Goal: Task Accomplishment & Management: Manage account settings

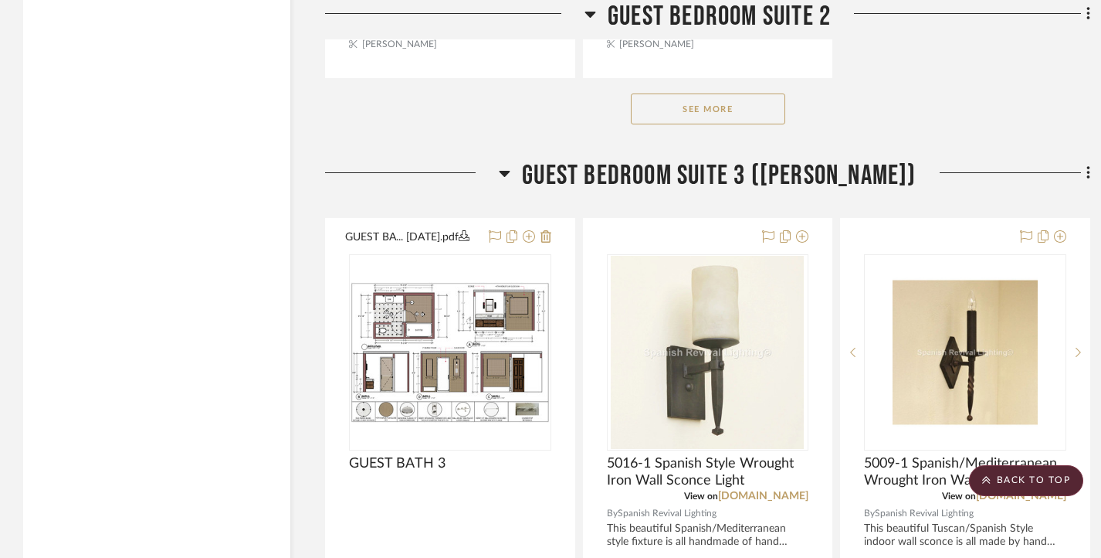
scroll to position [12433, 0]
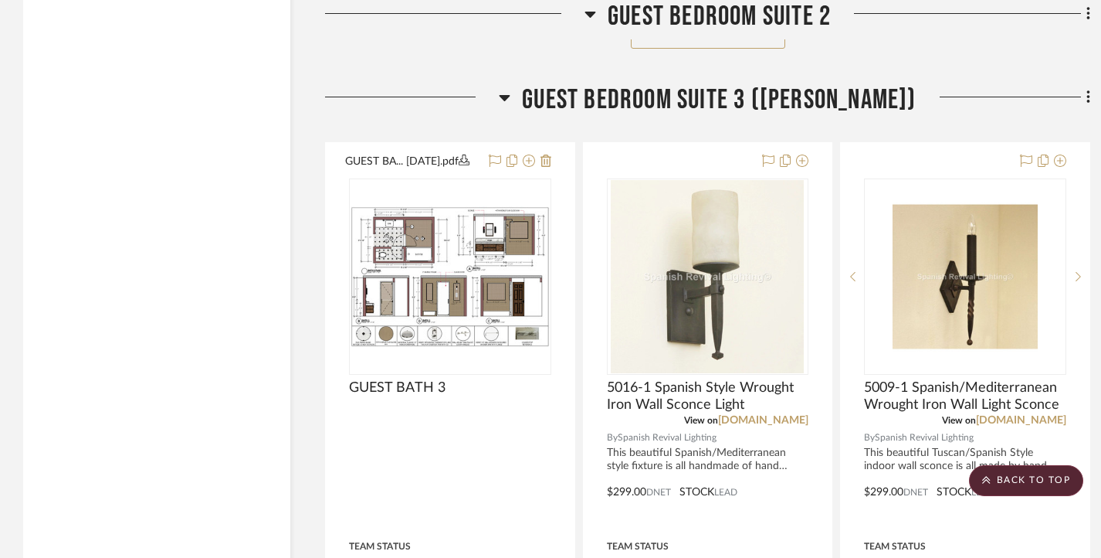
click at [1081, 111] on fa-icon at bounding box center [1086, 98] width 10 height 25
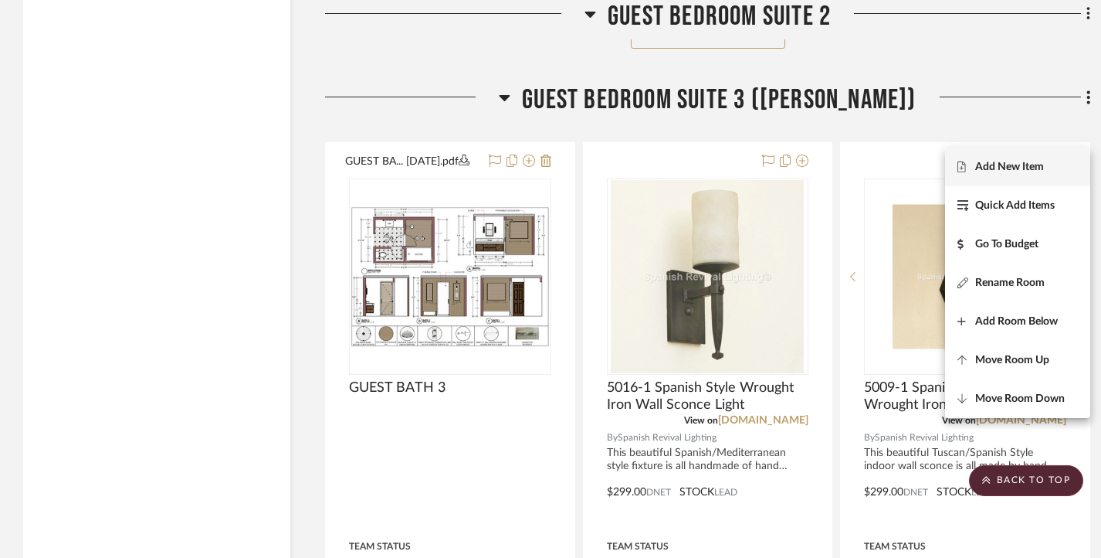
click at [1026, 164] on span "Add New Item" at bounding box center [1009, 167] width 69 height 13
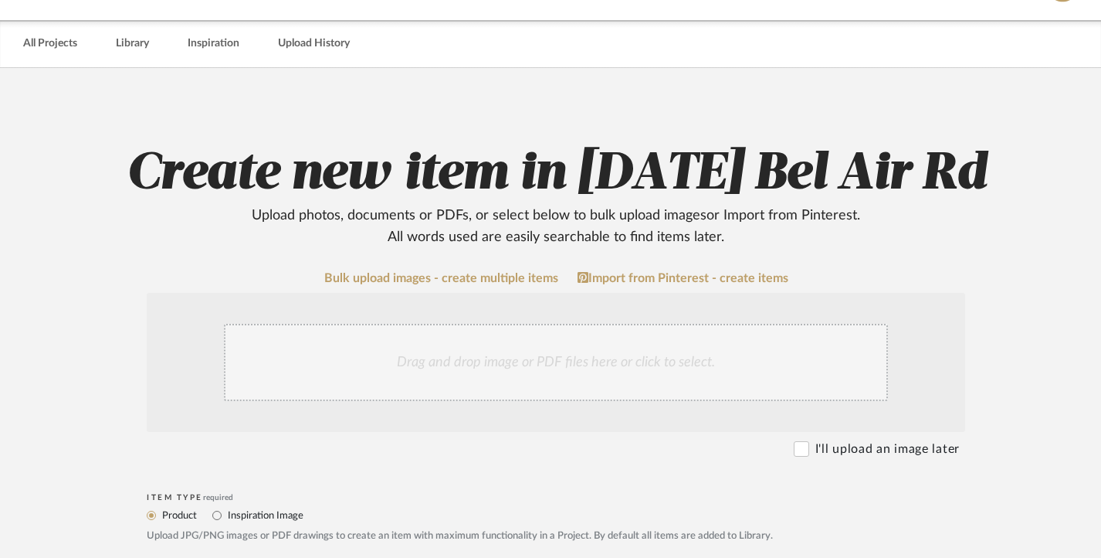
scroll to position [232, 0]
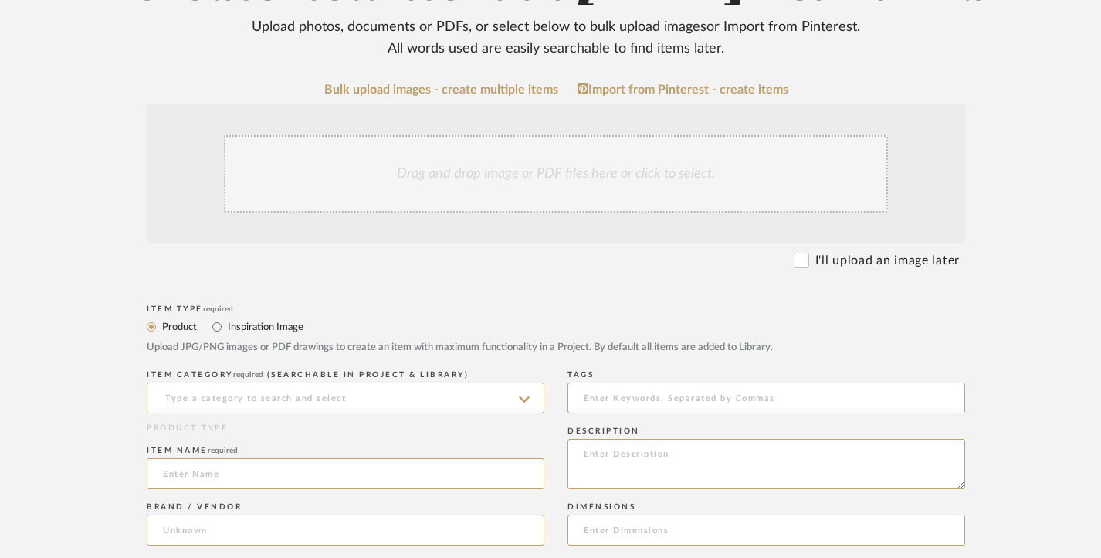
click at [268, 323] on label "Inspiration Image" at bounding box center [264, 326] width 77 height 17
click at [226, 323] on input "Inspiration Image" at bounding box center [217, 326] width 19 height 19
radio input "true"
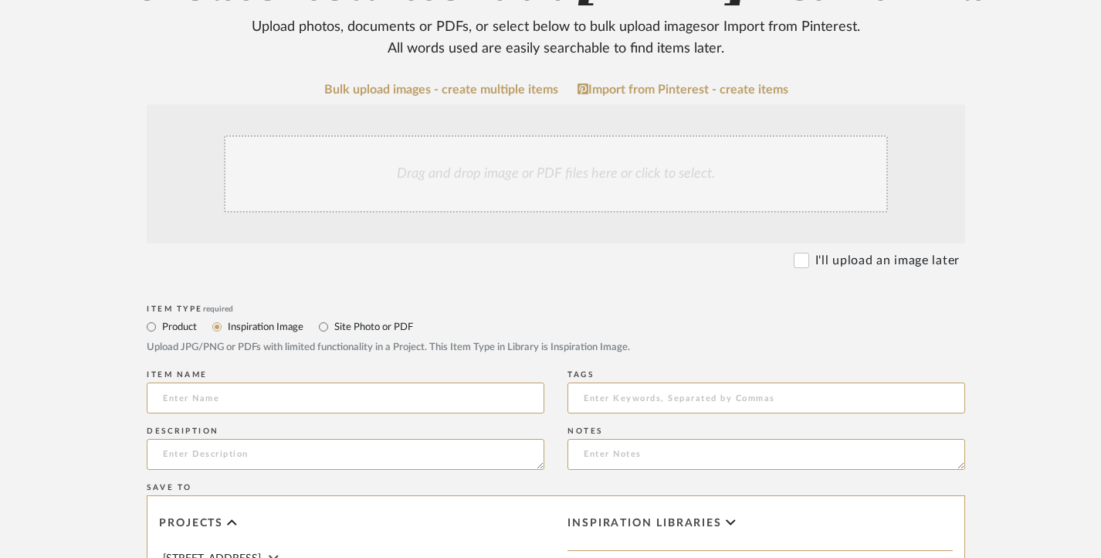
click at [354, 318] on label "Site Photo or PDF" at bounding box center [373, 326] width 80 height 17
click at [333, 317] on input "Site Photo or PDF" at bounding box center [323, 326] width 19 height 19
radio input "true"
click at [503, 174] on div "Drag and drop image or PDF files here or click to select." at bounding box center [556, 173] width 664 height 77
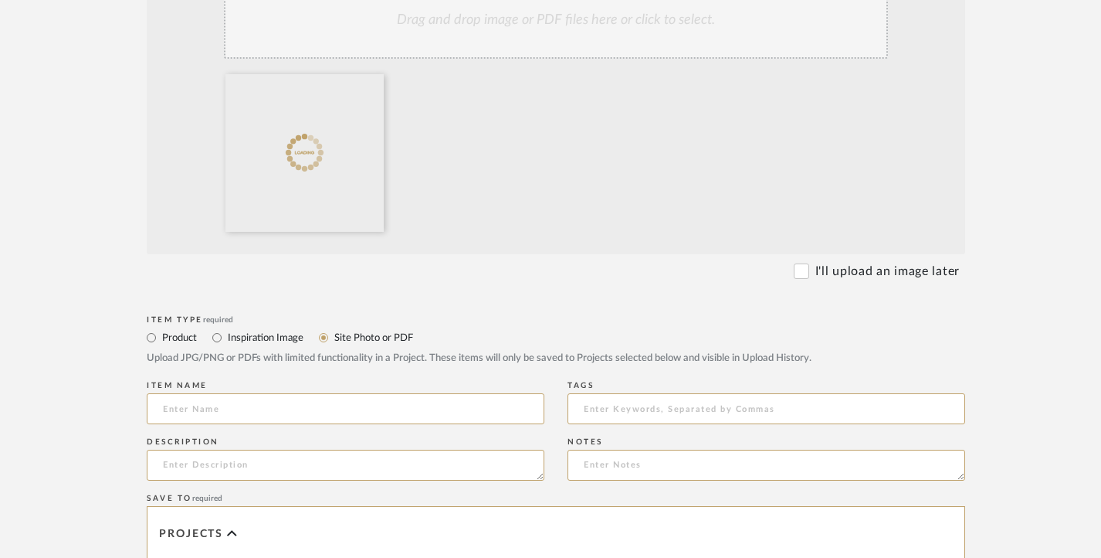
scroll to position [386, 0]
click at [389, 412] on input at bounding box center [346, 407] width 398 height 31
paste input "GUEST BATH 3 [DATE]"
type input "GUEST BATH 3 [DATE]"
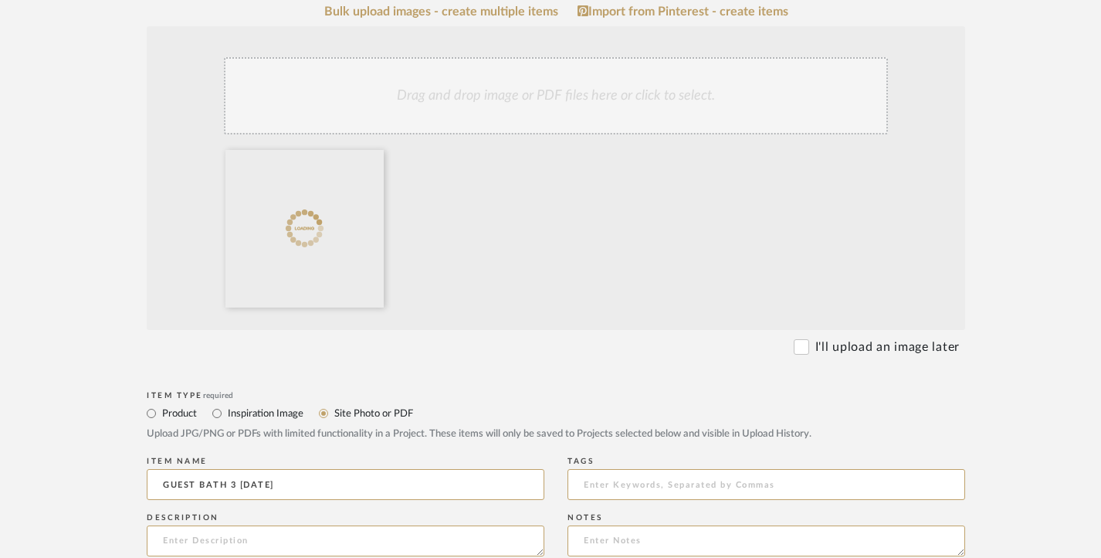
scroll to position [309, 0]
click at [647, 263] on div at bounding box center [559, 233] width 680 height 164
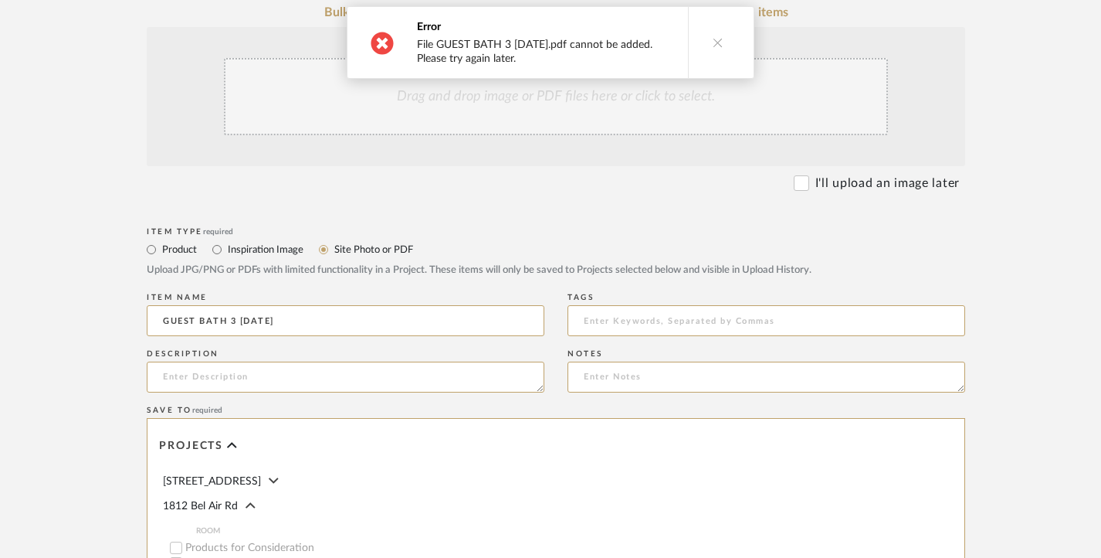
click at [0, 215] on upload-items "Create new item in 1812 Bel Air Rd Upload photos, documents or PDFs, or select …" at bounding box center [556, 343] width 1112 height 1083
click at [466, 95] on div "Drag and drop image or PDF files here or click to select." at bounding box center [556, 96] width 664 height 77
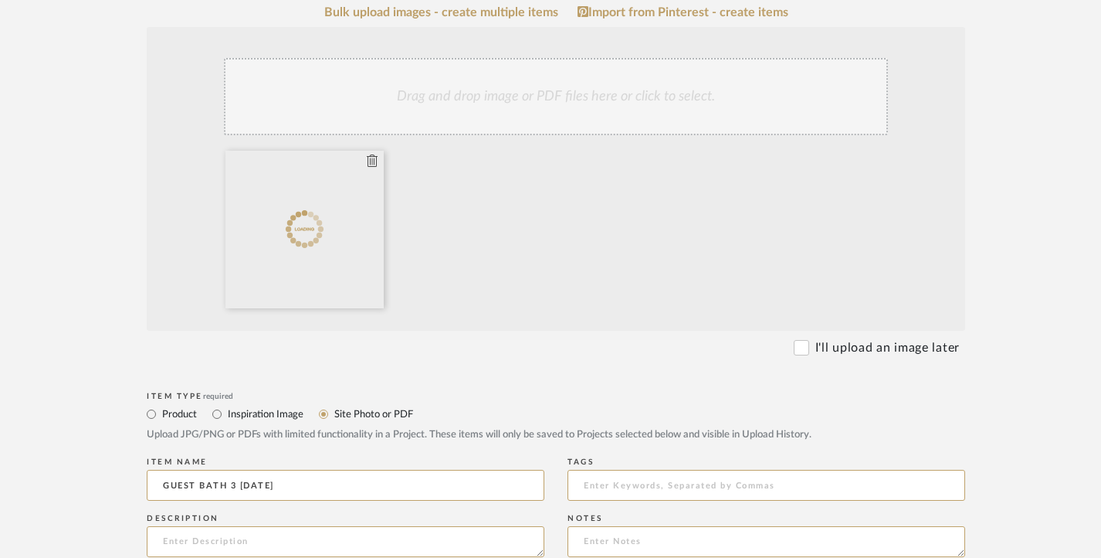
click at [371, 164] on icon at bounding box center [372, 160] width 11 height 12
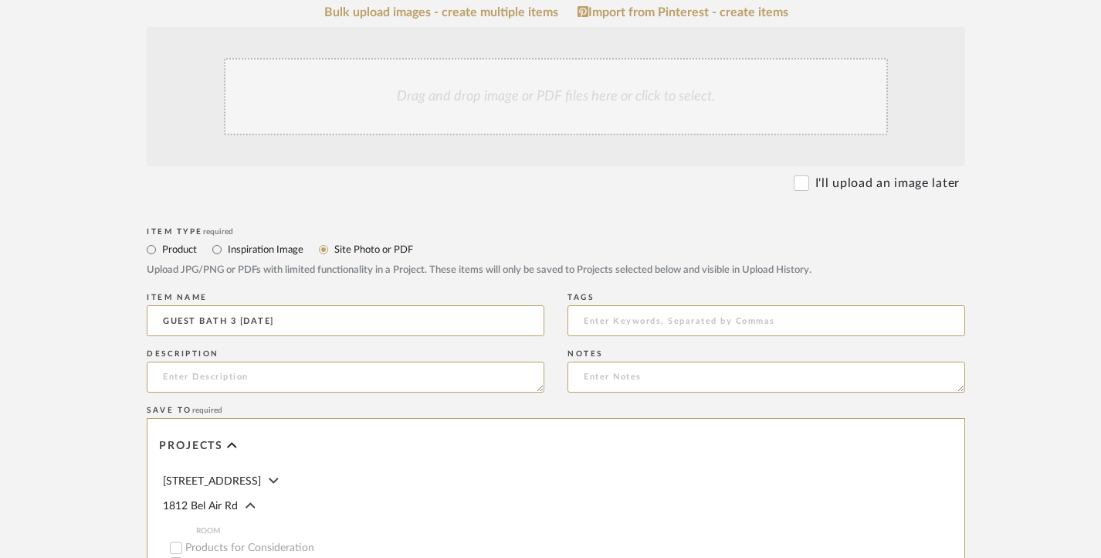
click at [81, 153] on form "Bulk upload images - create multiple items Import from Pinterest - create items…" at bounding box center [556, 425] width 984 height 841
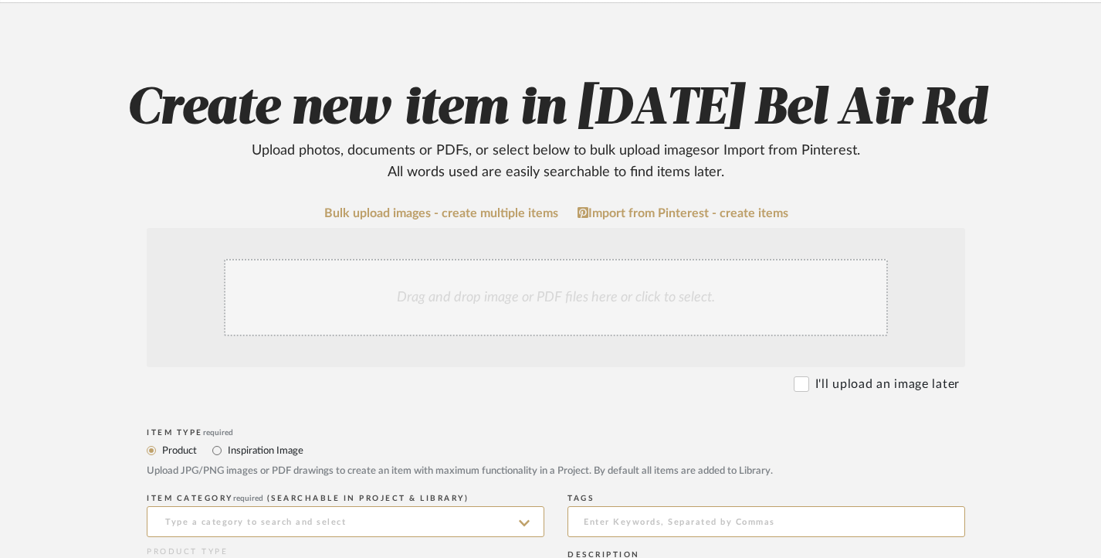
scroll to position [154, 0]
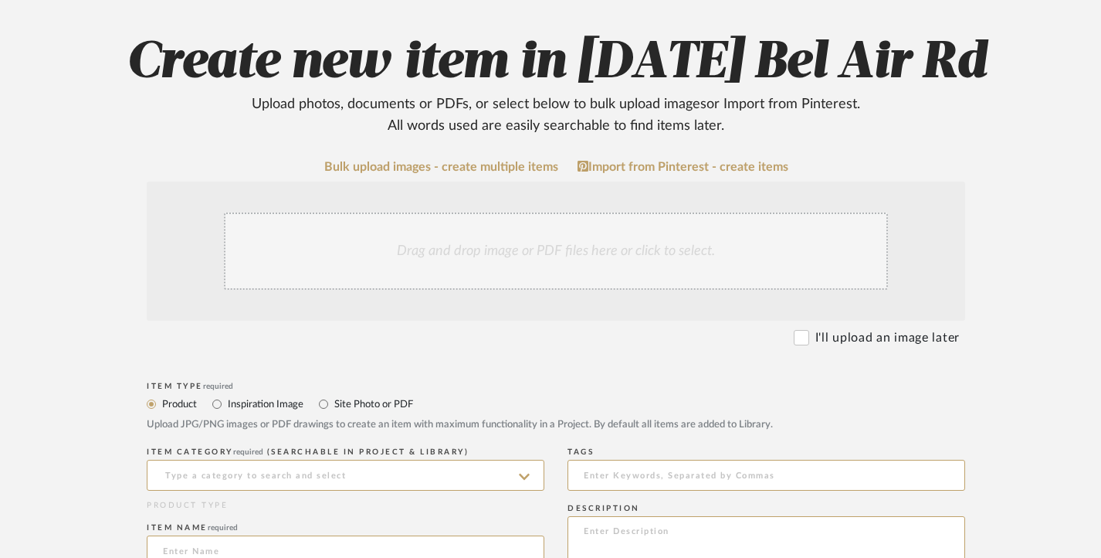
click at [489, 250] on div "Drag and drop image or PDF files here or click to select." at bounding box center [556, 250] width 664 height 77
click at [407, 396] on label "Site Photo or PDF" at bounding box center [373, 403] width 80 height 17
click at [333, 396] on input "Site Photo or PDF" at bounding box center [323, 404] width 19 height 19
radio input "true"
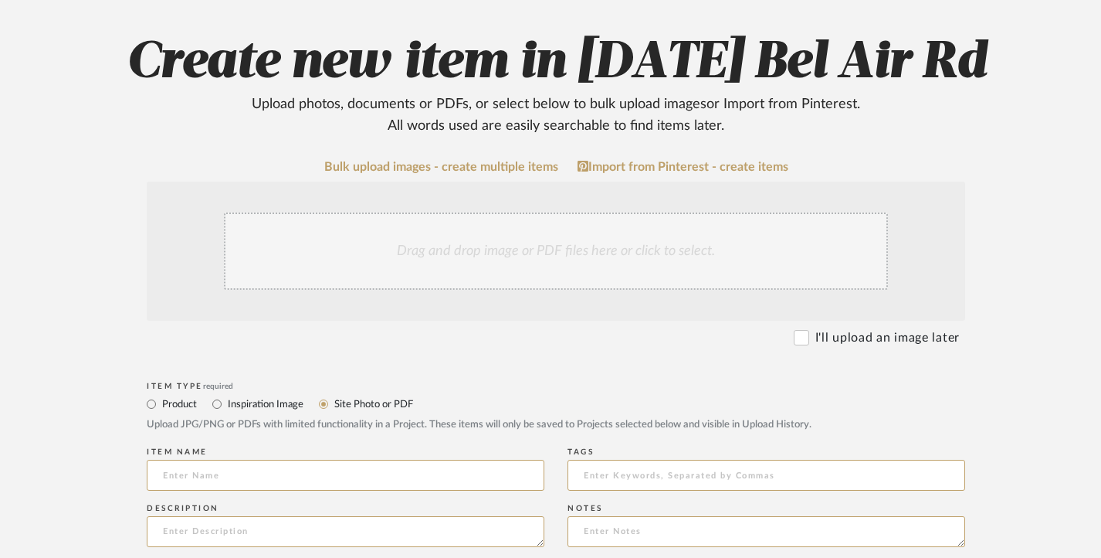
click at [389, 403] on label "Site Photo or PDF" at bounding box center [373, 403] width 80 height 17
click at [333, 403] on input "Site Photo or PDF" at bounding box center [323, 404] width 19 height 19
click at [426, 271] on div "Drag and drop image or PDF files here or click to select." at bounding box center [556, 250] width 664 height 77
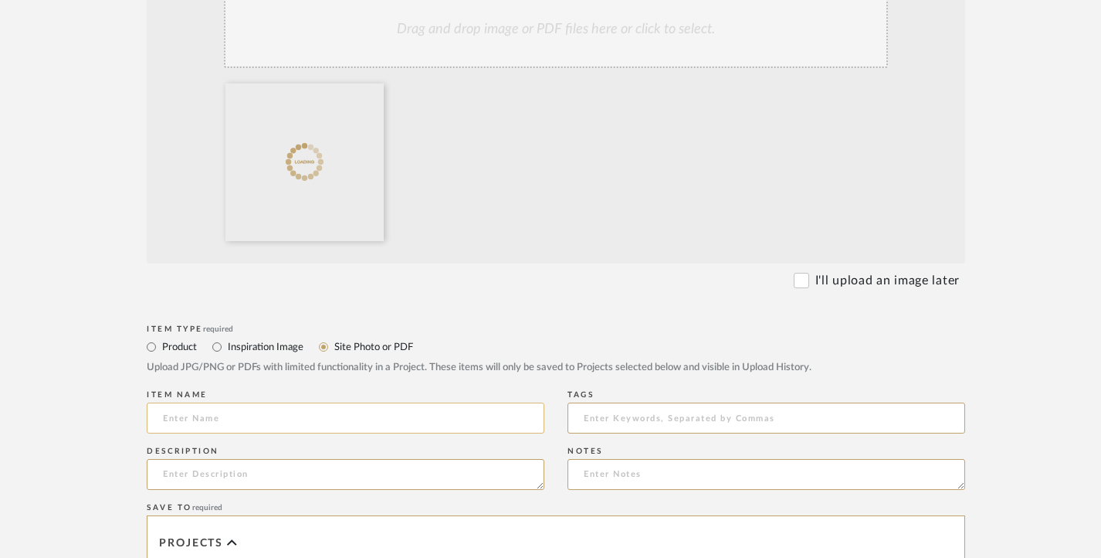
scroll to position [386, 0]
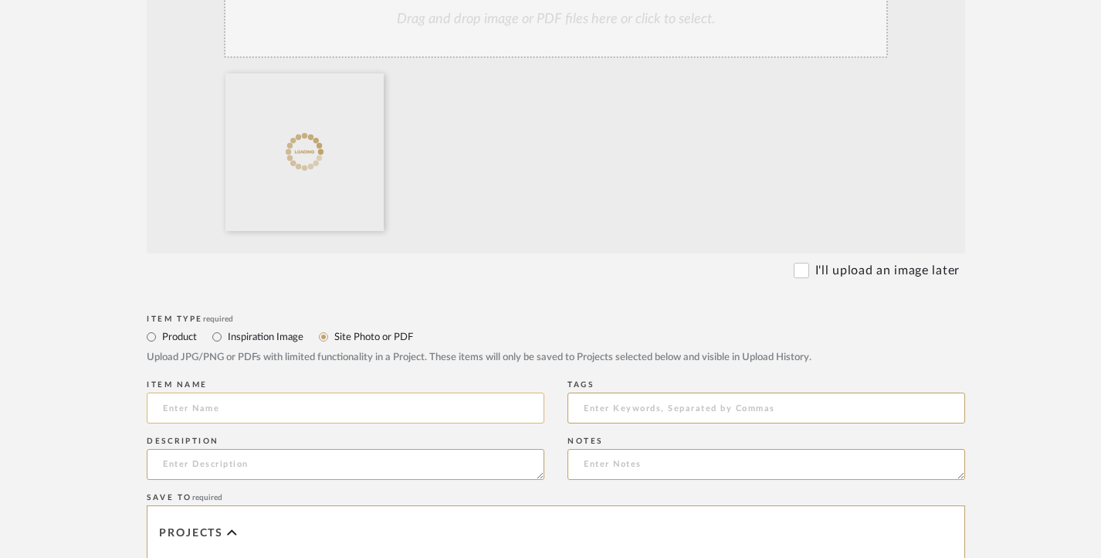
click at [259, 405] on input at bounding box center [346, 407] width 398 height 31
paste input "GUEST BATH 3 [DATE]"
type input "GUEST BATH 3 [DATE]"
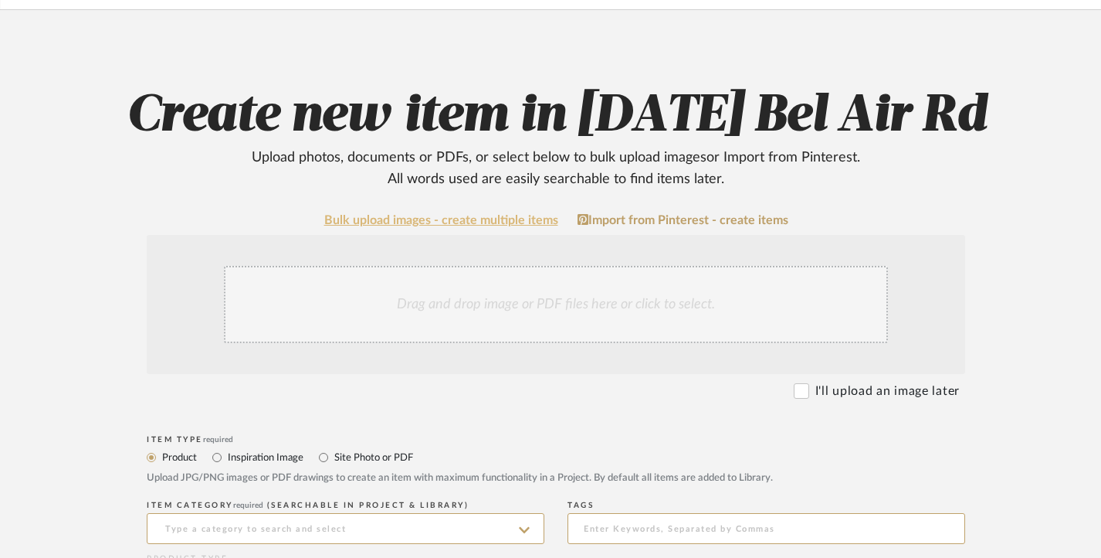
scroll to position [232, 0]
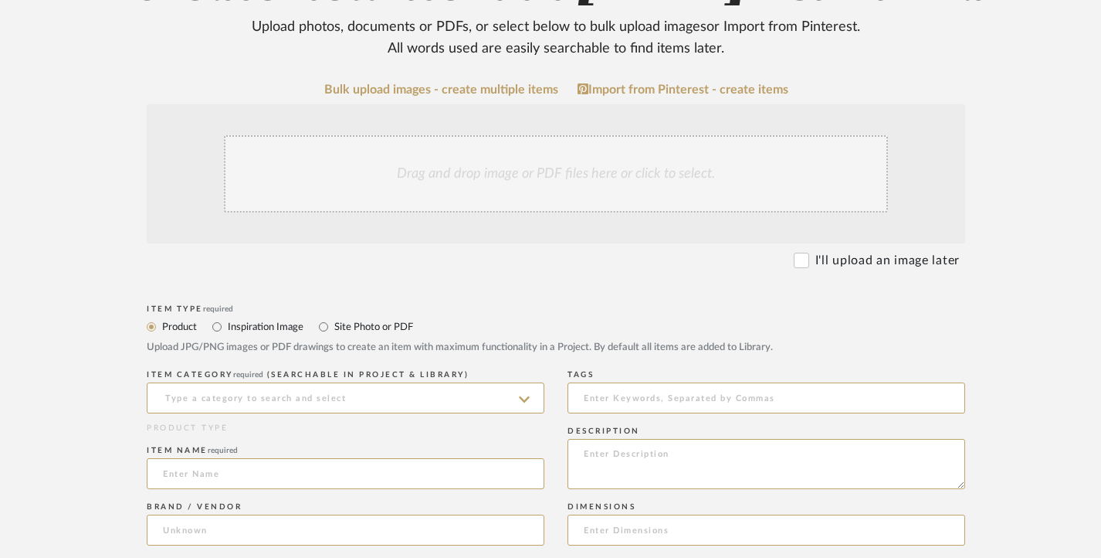
click at [392, 326] on label "Site Photo or PDF" at bounding box center [373, 326] width 80 height 17
click at [333, 326] on input "Site Photo or PDF" at bounding box center [323, 326] width 19 height 19
radio input "true"
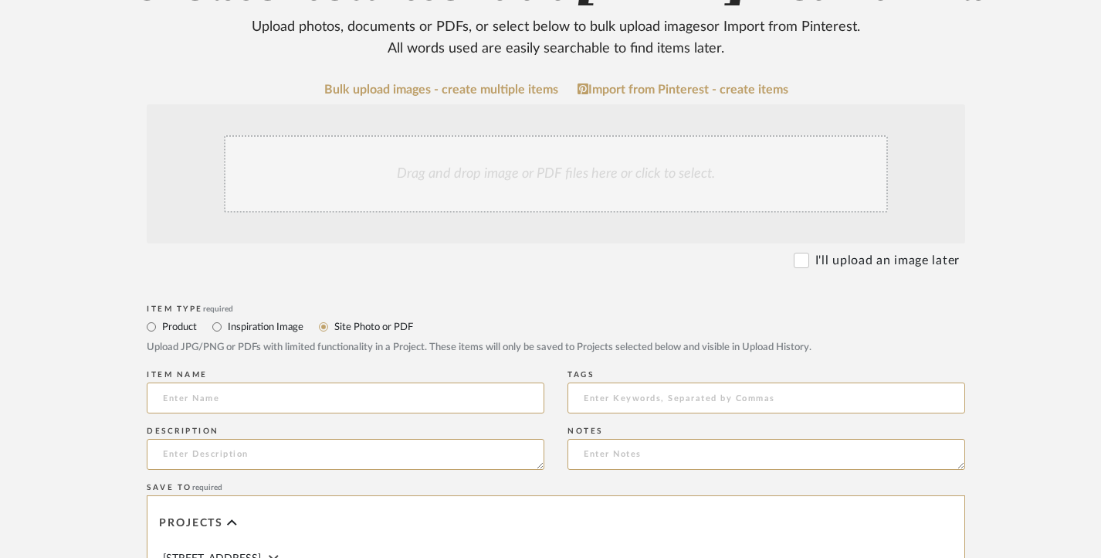
click at [465, 166] on div "Drag and drop image or PDF files here or click to select." at bounding box center [556, 173] width 664 height 77
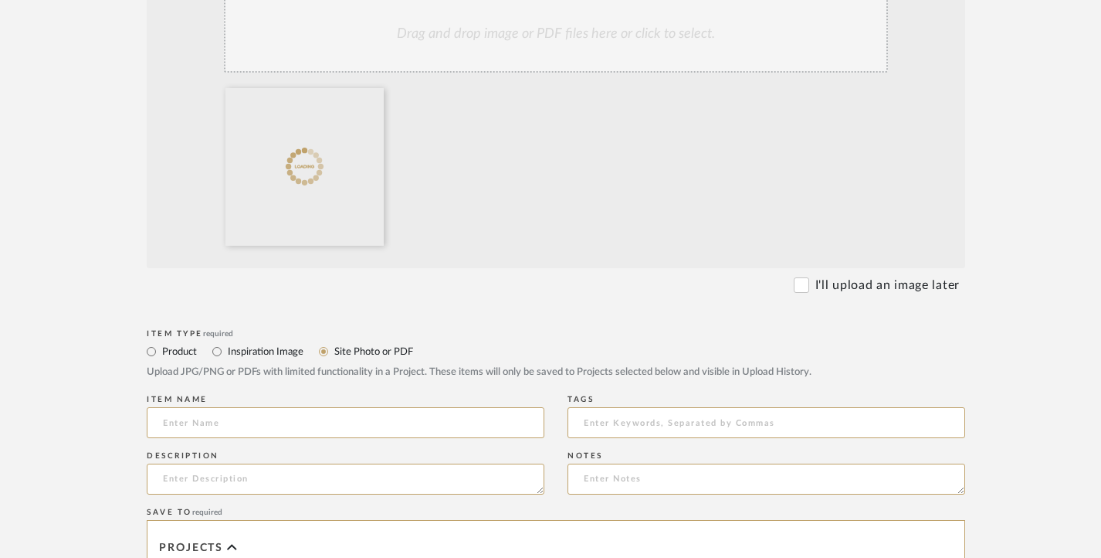
scroll to position [386, 0]
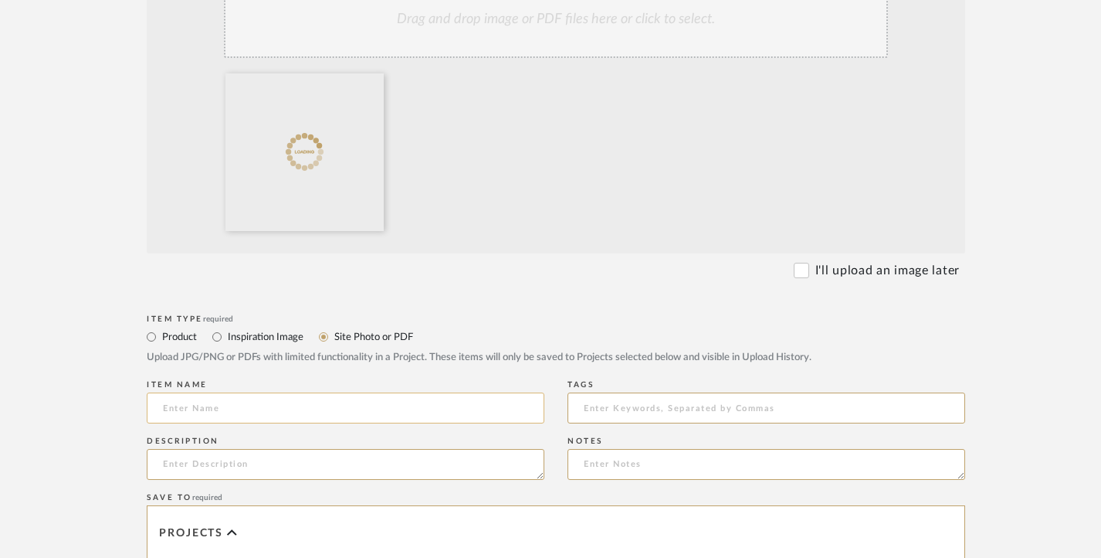
click at [230, 410] on input at bounding box center [346, 407] width 398 height 31
paste input "GUEST BATH 3 [DATE]"
type input "GUEST BATH 3 [DATE]"
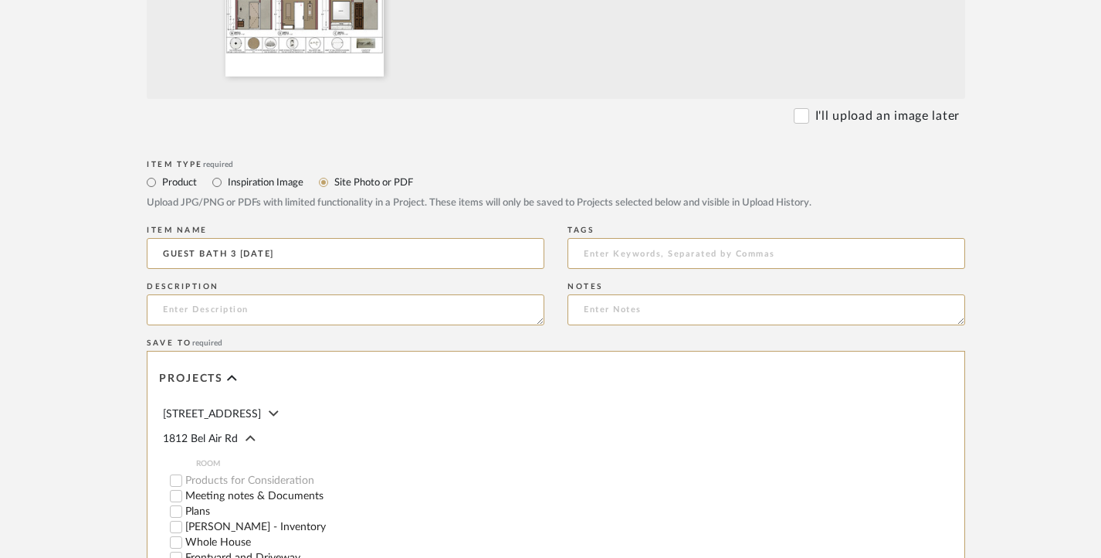
scroll to position [772, 0]
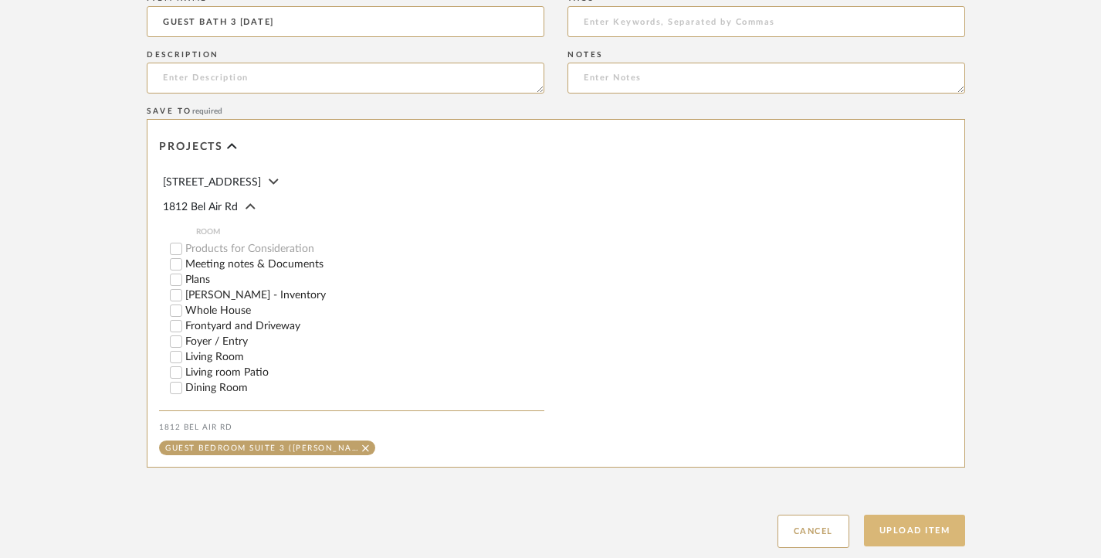
click at [936, 527] on button "Upload Item" at bounding box center [915, 530] width 102 height 32
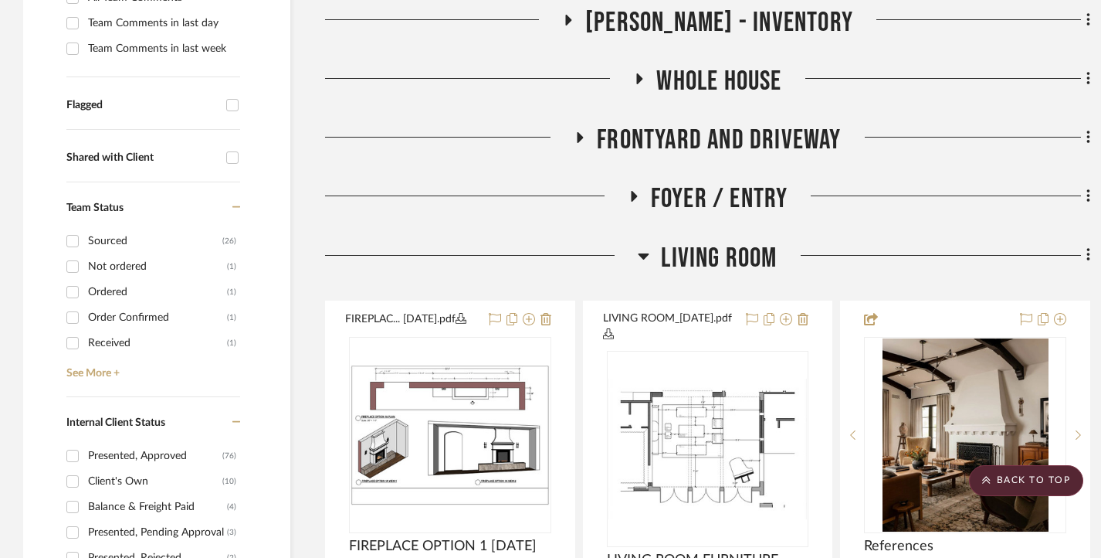
scroll to position [476, 0]
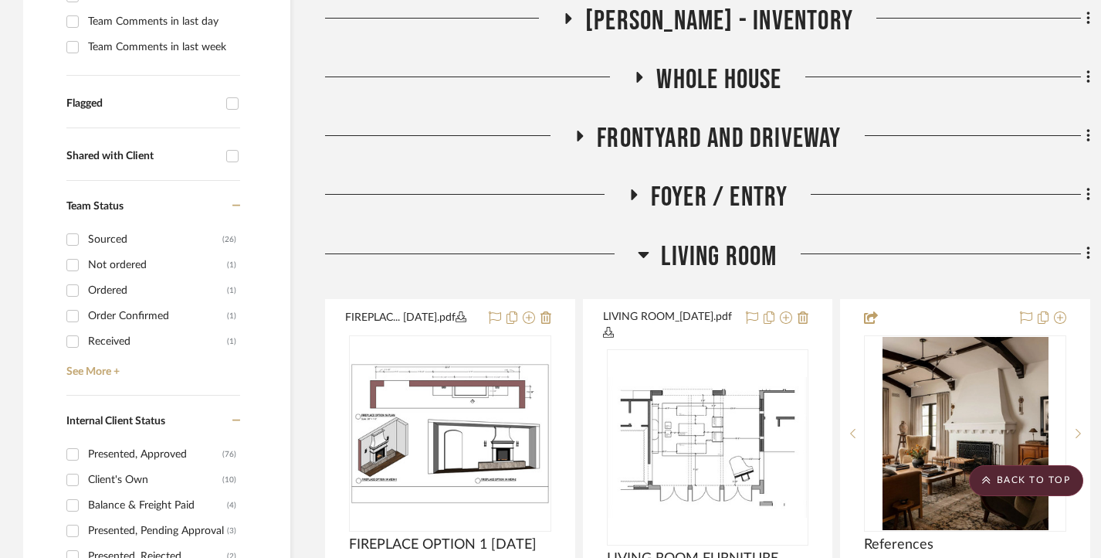
click at [646, 253] on icon at bounding box center [644, 255] width 11 height 6
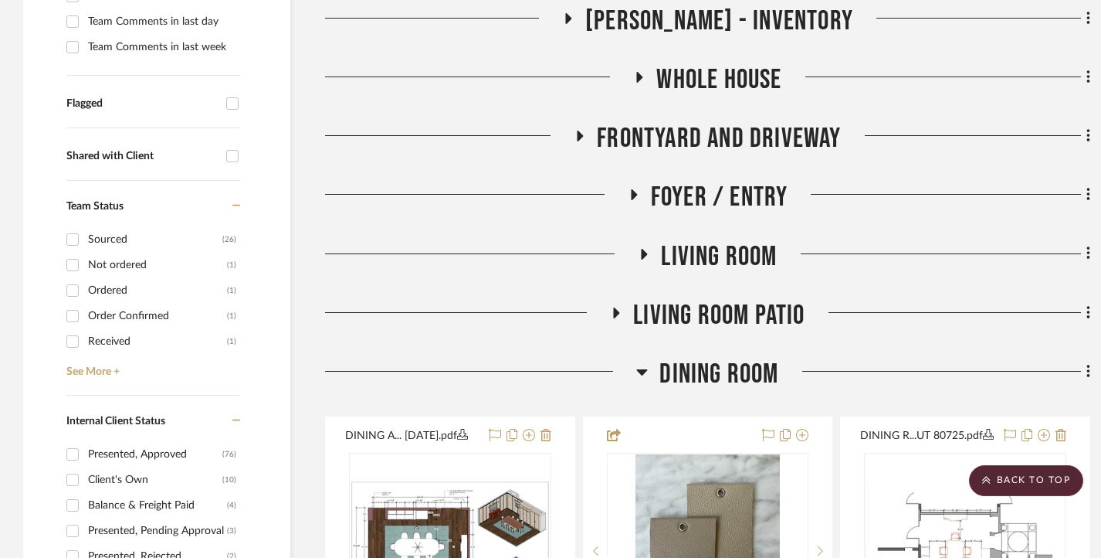
click at [639, 197] on icon at bounding box center [633, 195] width 19 height 12
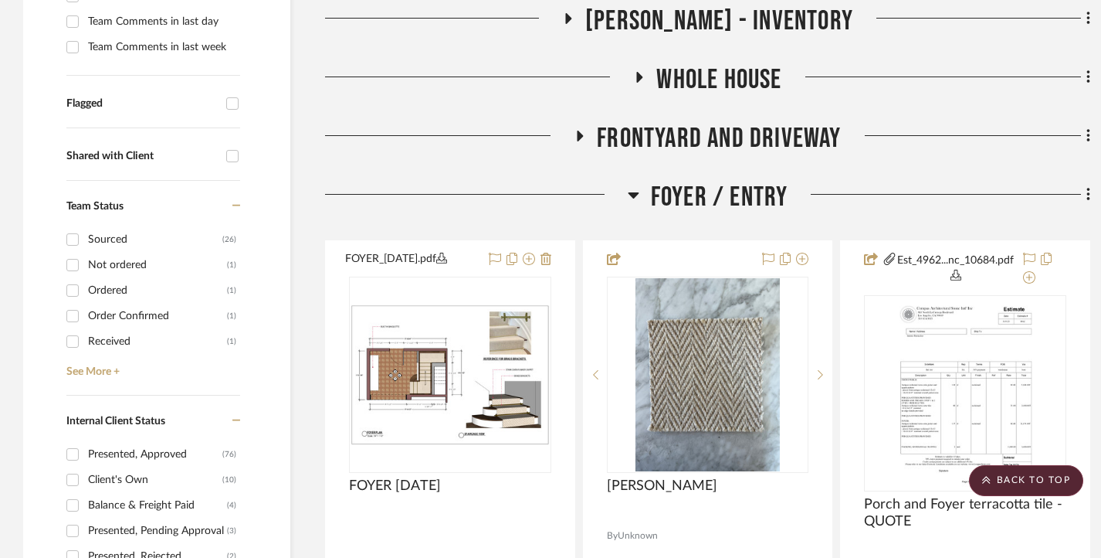
click at [633, 195] on icon at bounding box center [633, 195] width 11 height 6
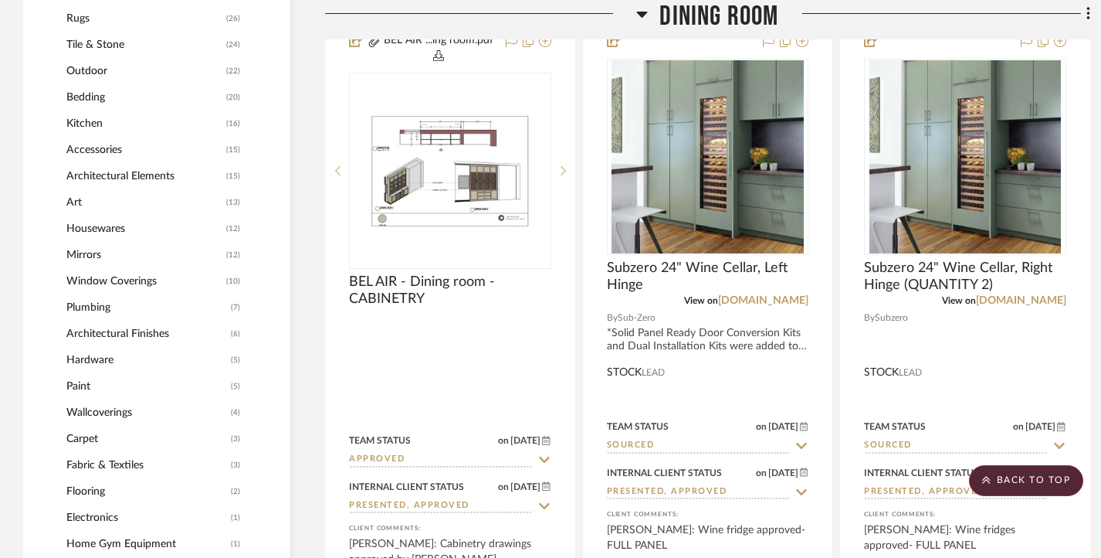
scroll to position [1557, 0]
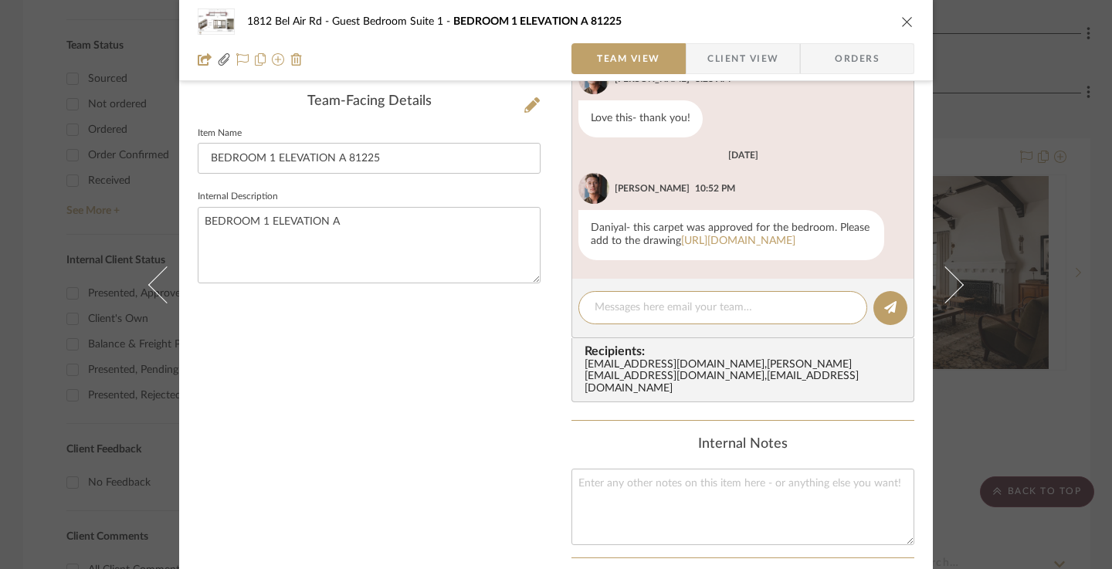
scroll to position [181, 0]
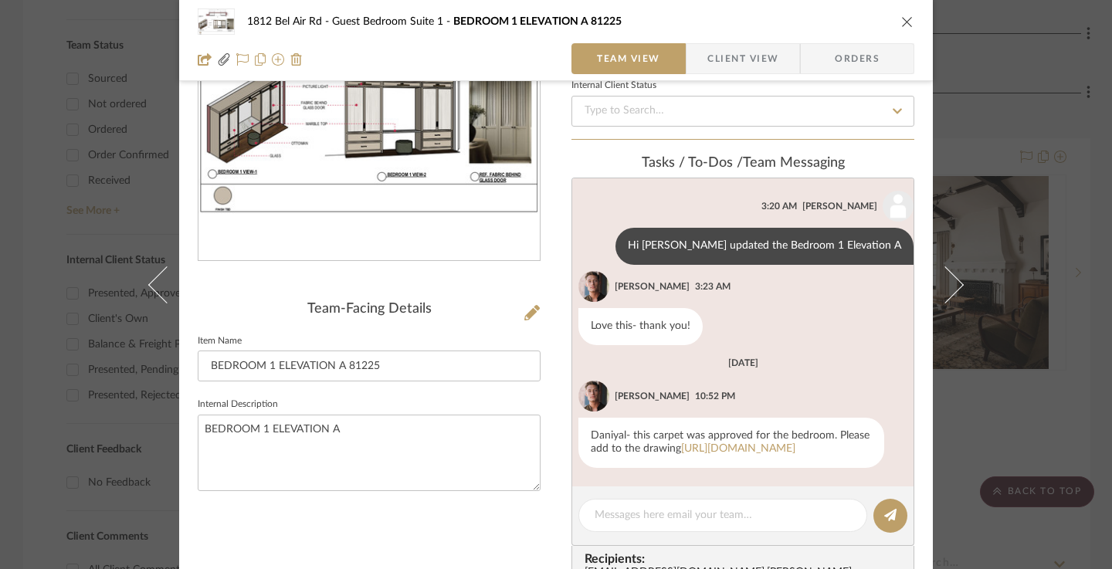
click at [13, 210] on div "[STREET_ADDRESS] Guest Bedroom Suite 1 BEDROOM 1 ELEVATION A 81225 Team View Cl…" at bounding box center [556, 284] width 1112 height 569
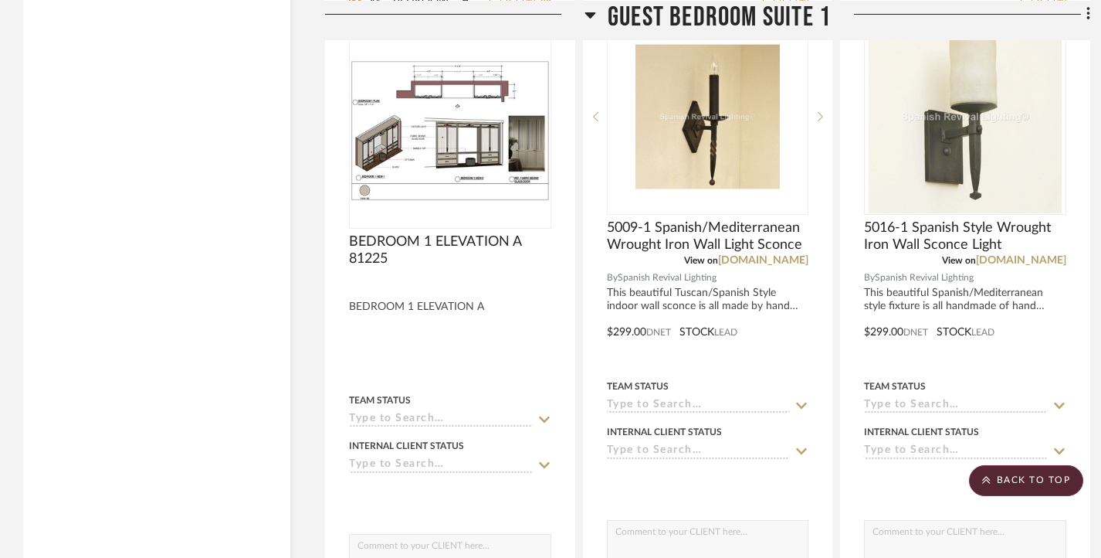
scroll to position [9826, 0]
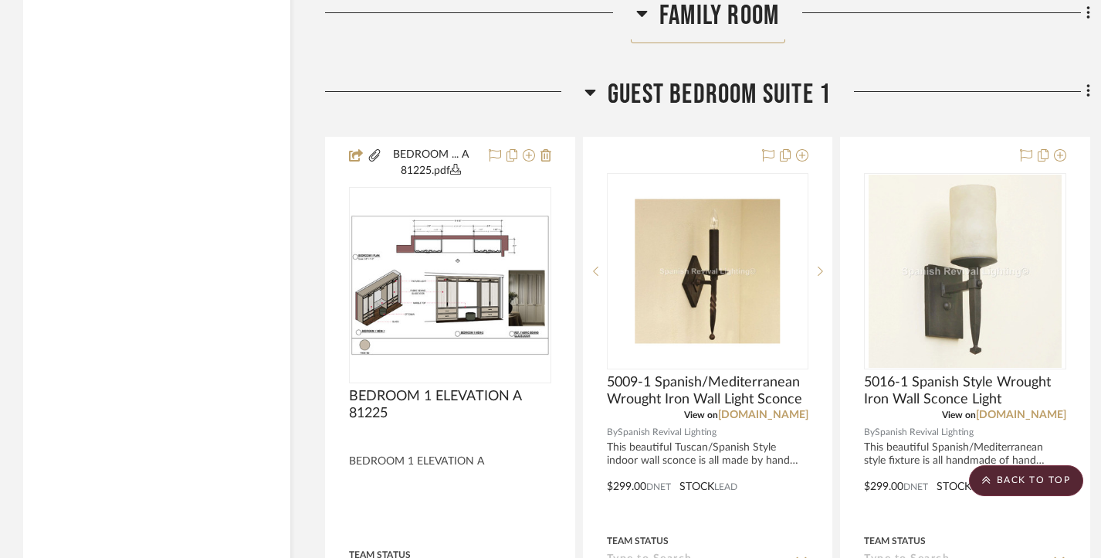
click at [1087, 98] on icon at bounding box center [1088, 91] width 3 height 13
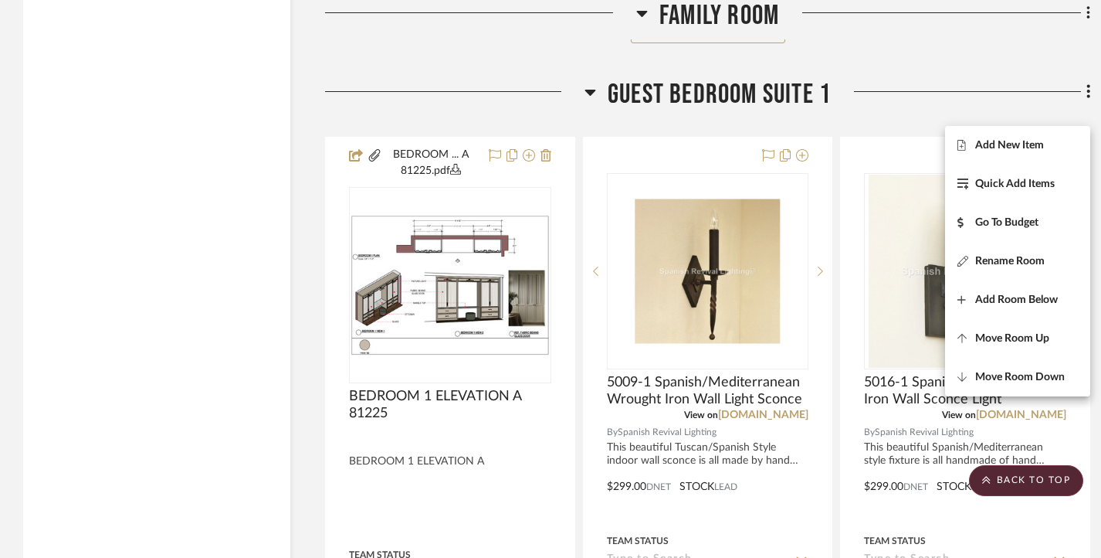
click at [547, 175] on div at bounding box center [550, 279] width 1101 height 558
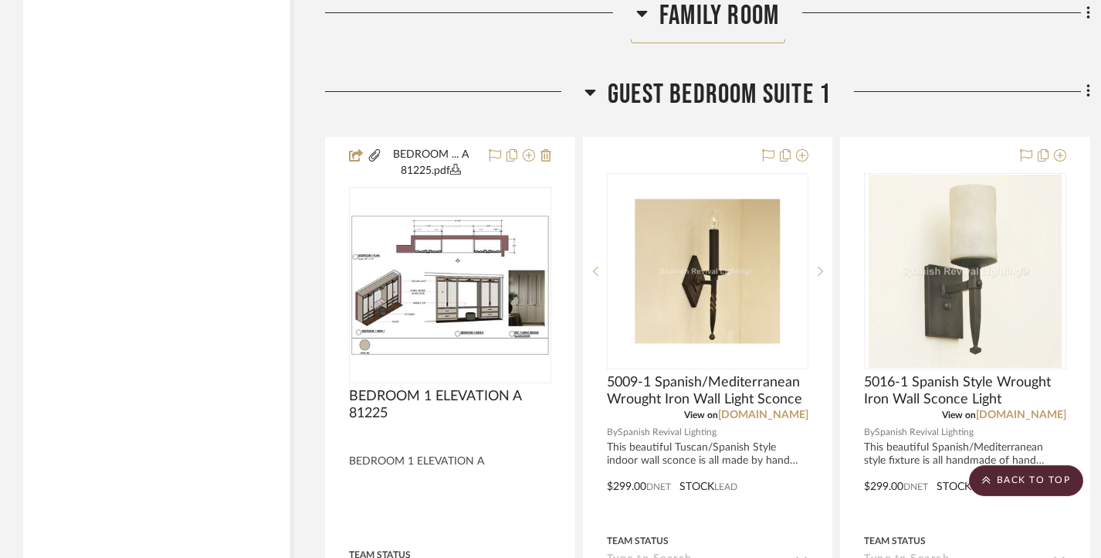
click at [1087, 98] on icon at bounding box center [1088, 91] width 3 height 13
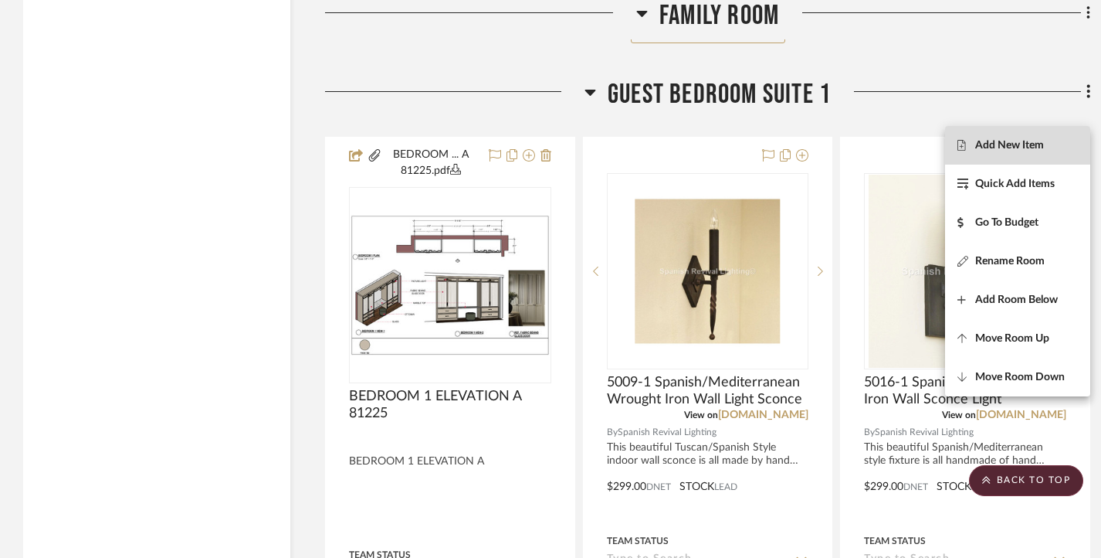
click at [1016, 145] on span "Add New Item" at bounding box center [1009, 144] width 69 height 13
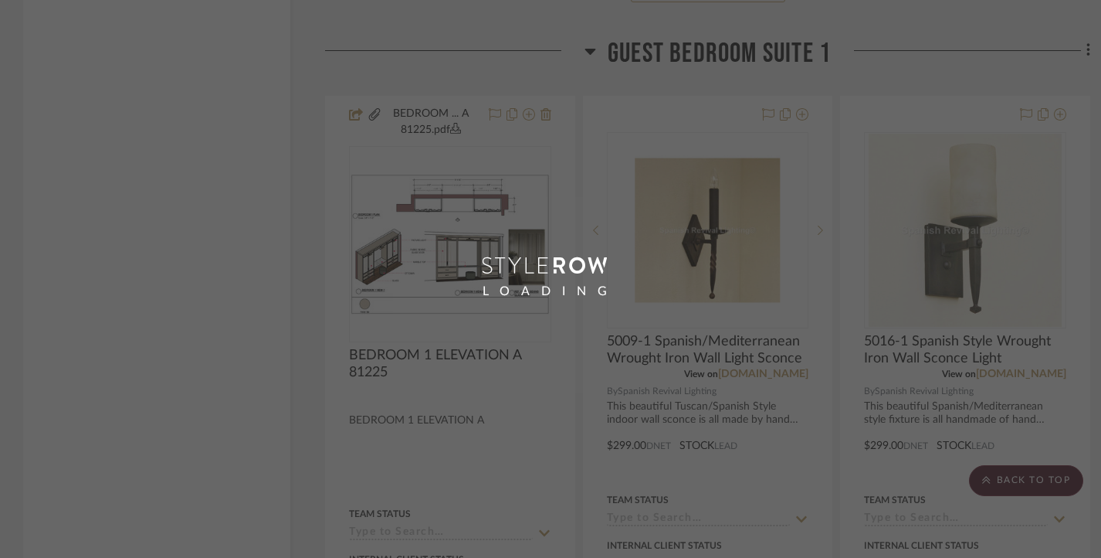
scroll to position [9956, 0]
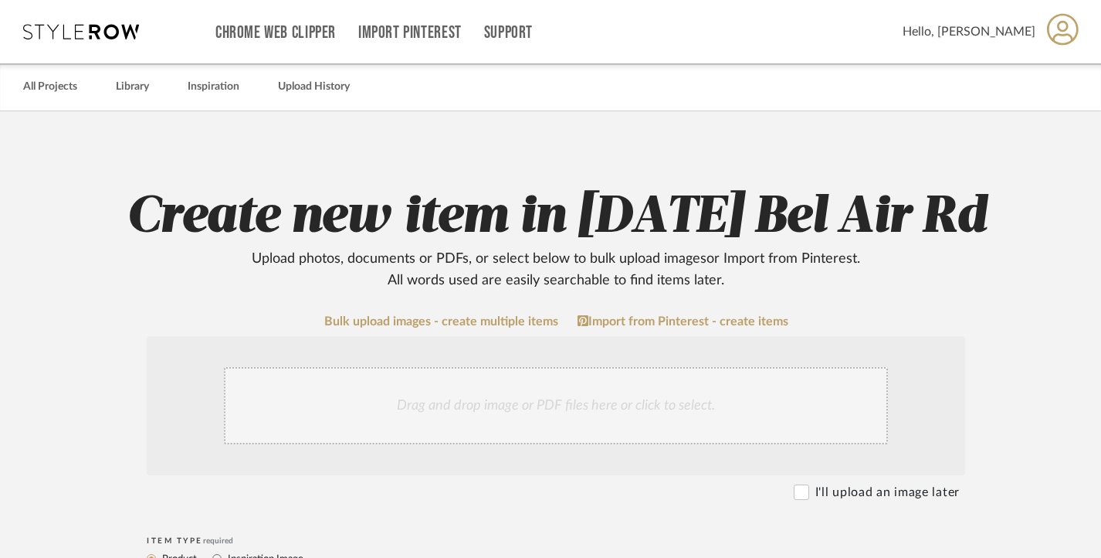
click at [429, 398] on div "Drag and drop image or PDF files here or click to select." at bounding box center [556, 405] width 664 height 77
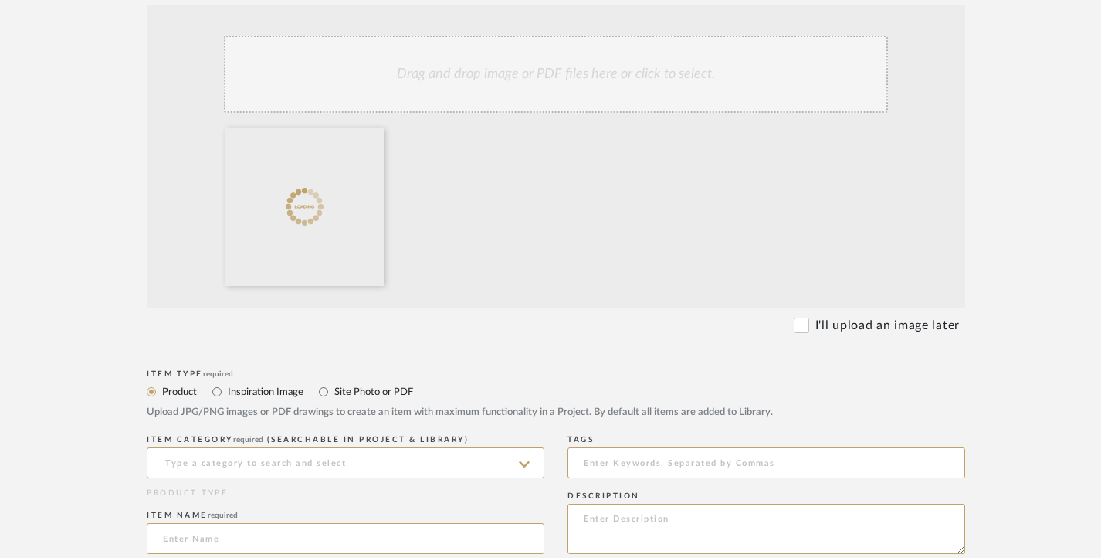
scroll to position [386, 0]
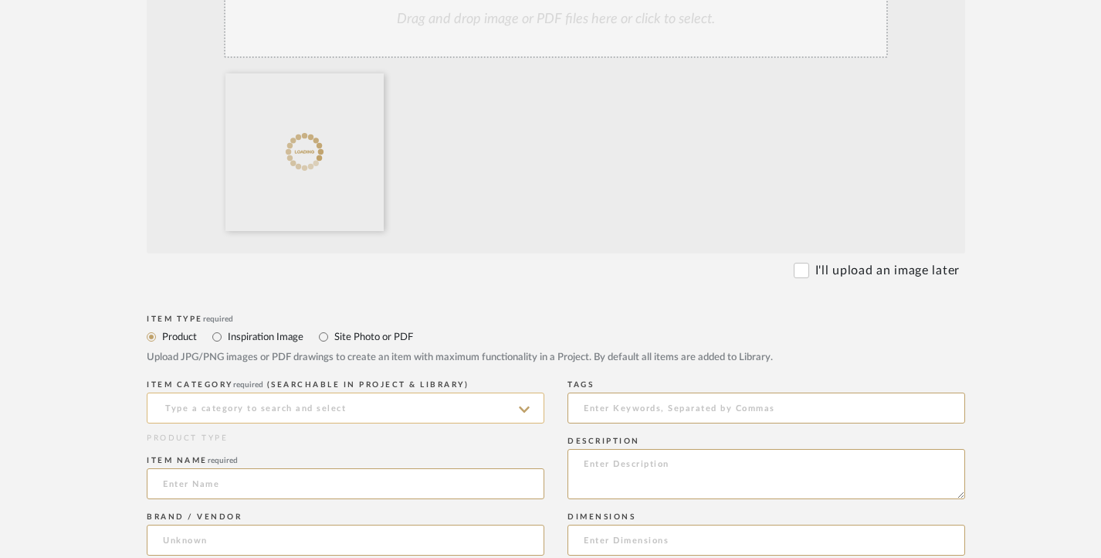
click at [286, 409] on input at bounding box center [346, 407] width 398 height 31
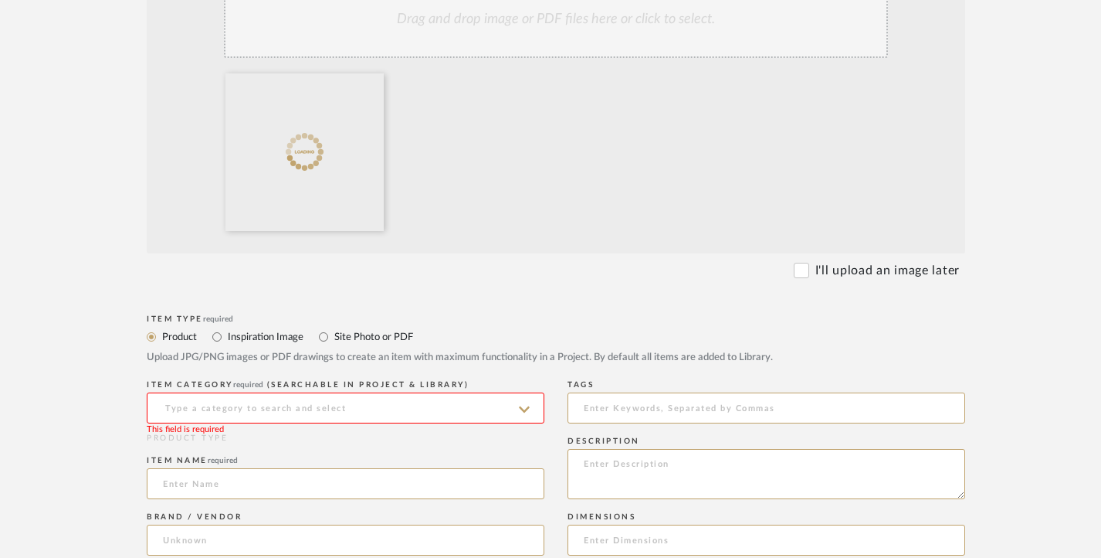
click at [350, 338] on label "Site Photo or PDF" at bounding box center [373, 336] width 80 height 17
click at [333, 338] on input "Site Photo or PDF" at bounding box center [323, 336] width 19 height 19
radio input "true"
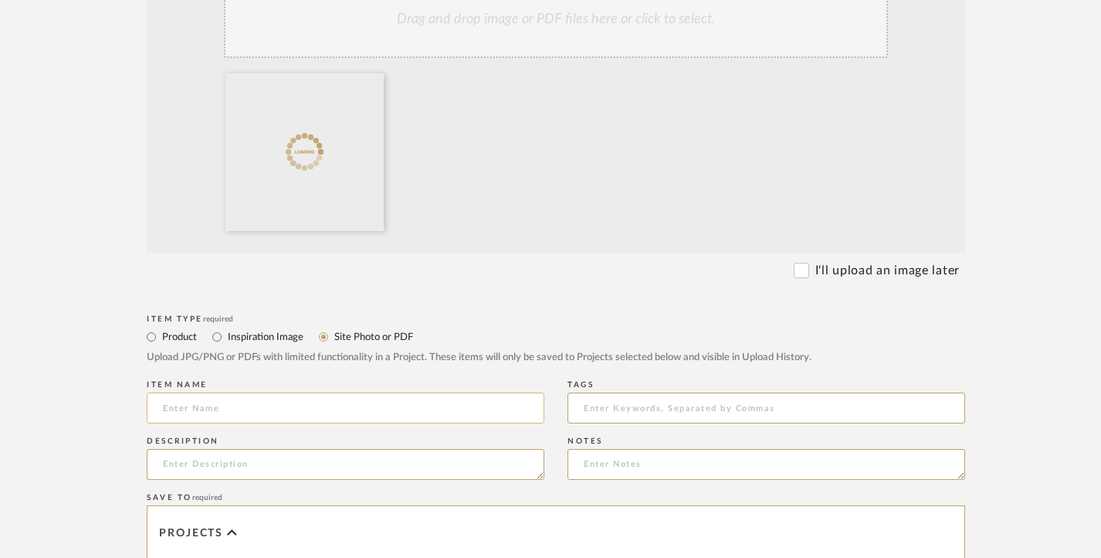
click at [253, 401] on input at bounding box center [346, 407] width 398 height 31
paste input "BEDROOM 1 ELEVATION A [DATE]"
type input "BEDROOM 1 ELEVATION A [DATE]"
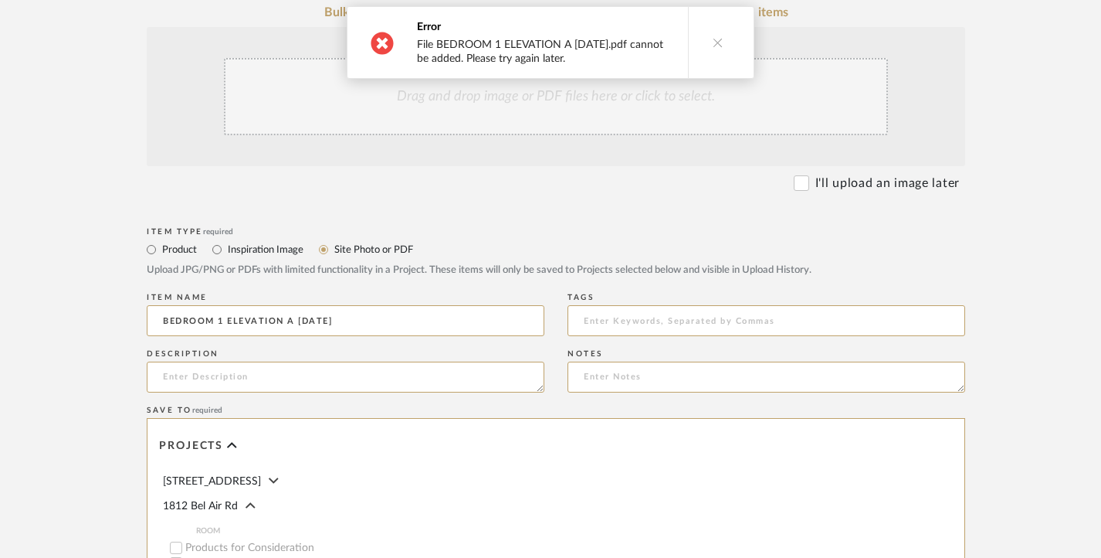
click at [703, 46] on button at bounding box center [717, 42] width 59 height 71
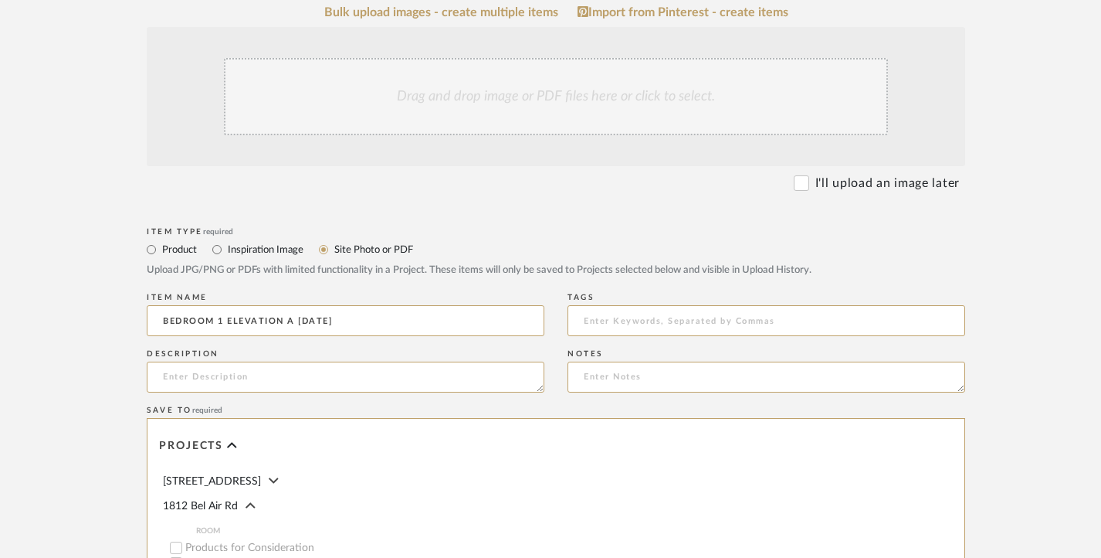
click at [651, 96] on div "Drag and drop image or PDF files here or click to select." at bounding box center [556, 96] width 664 height 77
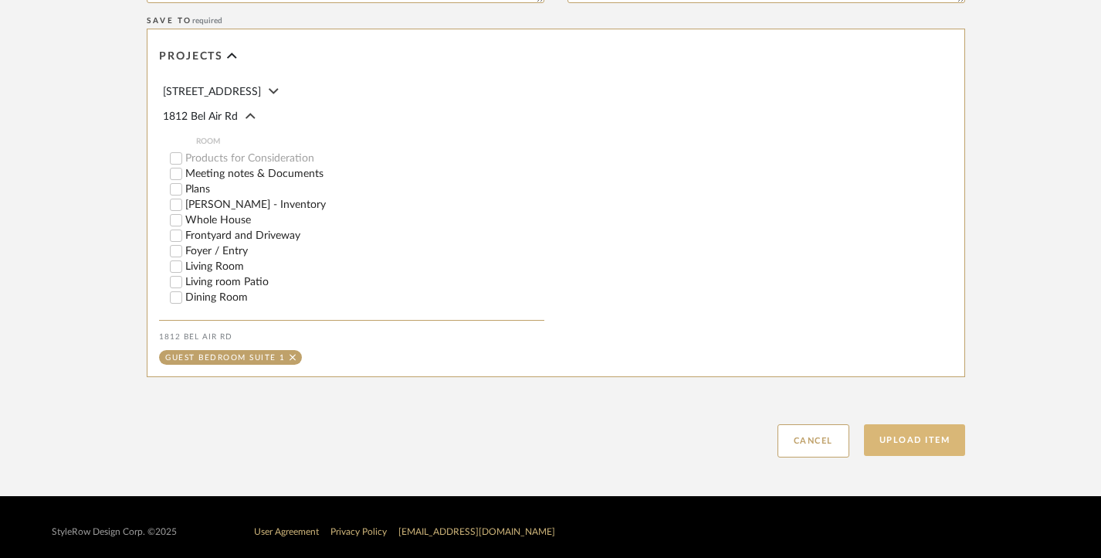
scroll to position [872, 0]
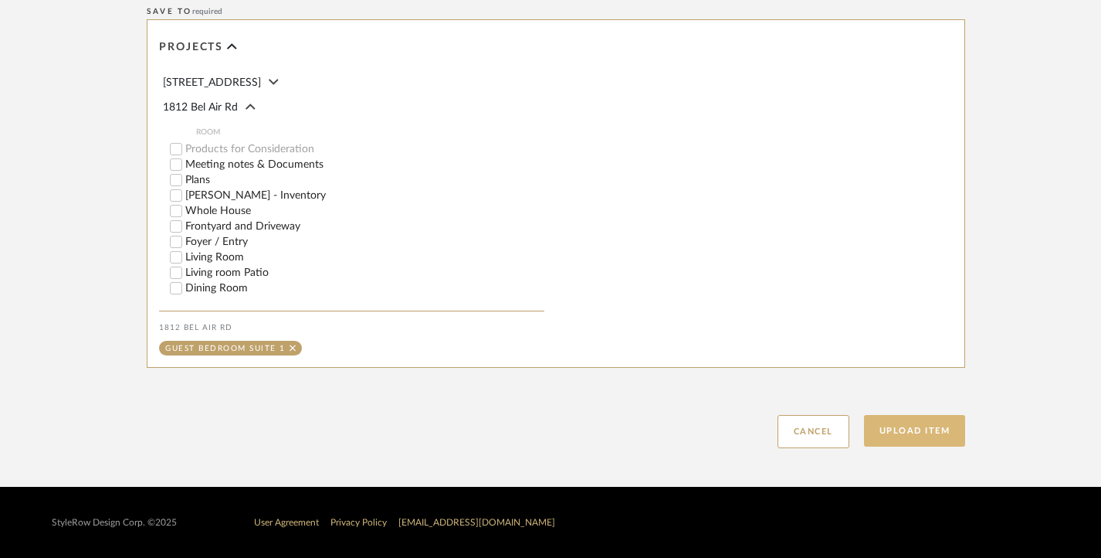
click at [926, 432] on button "Upload Item" at bounding box center [915, 431] width 102 height 32
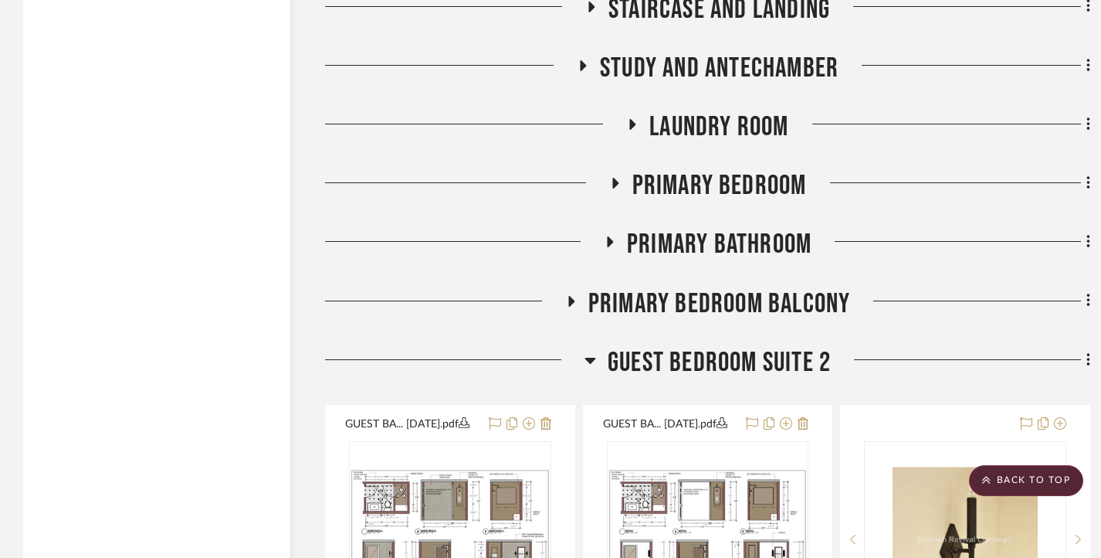
scroll to position [29267, 0]
click at [594, 84] on h3 "Study and Antechamber" at bounding box center [708, 67] width 262 height 33
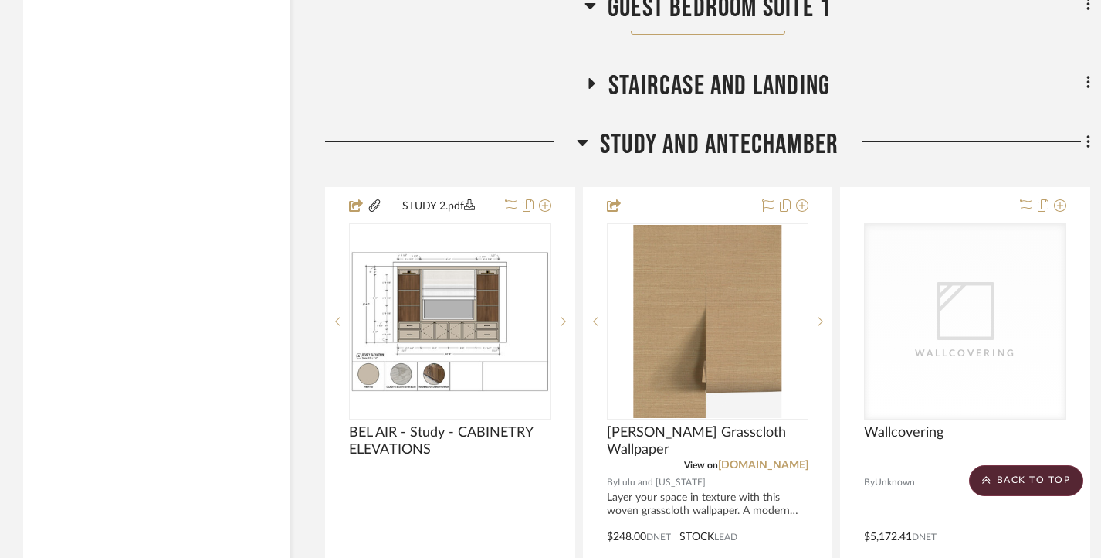
scroll to position [29035, 0]
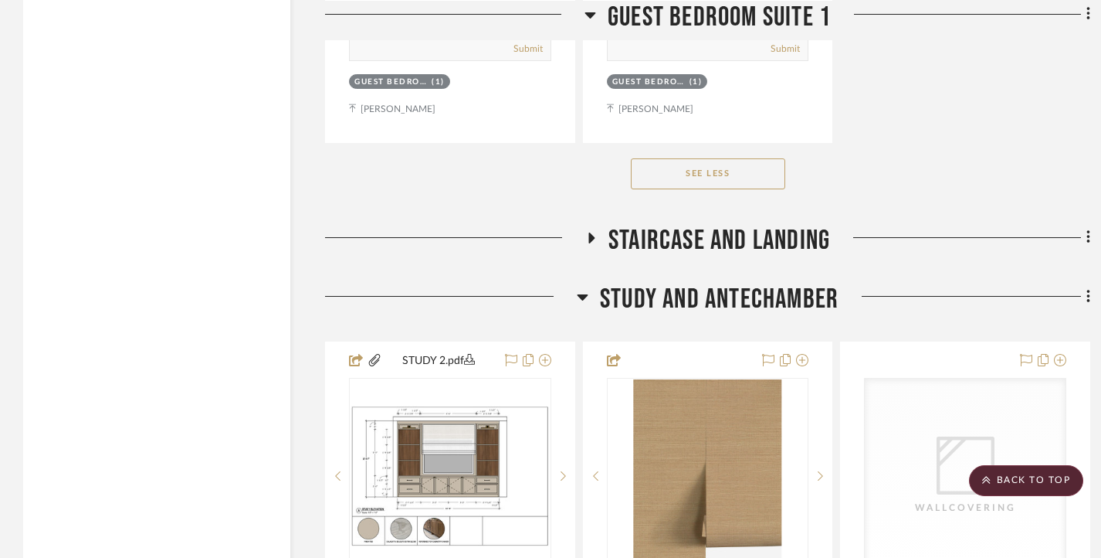
click at [582, 306] on icon at bounding box center [583, 296] width 12 height 19
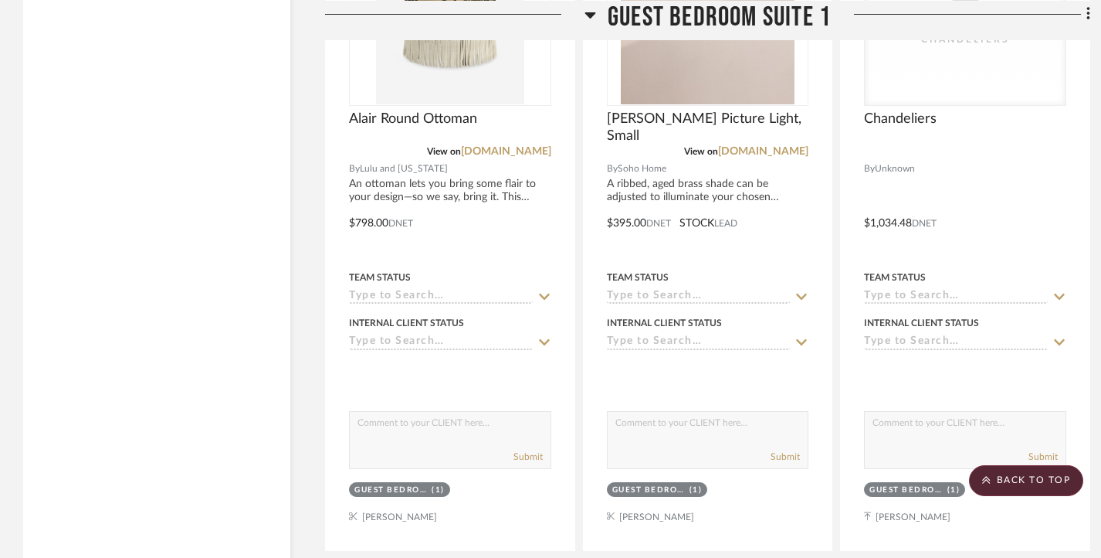
scroll to position [24634, 0]
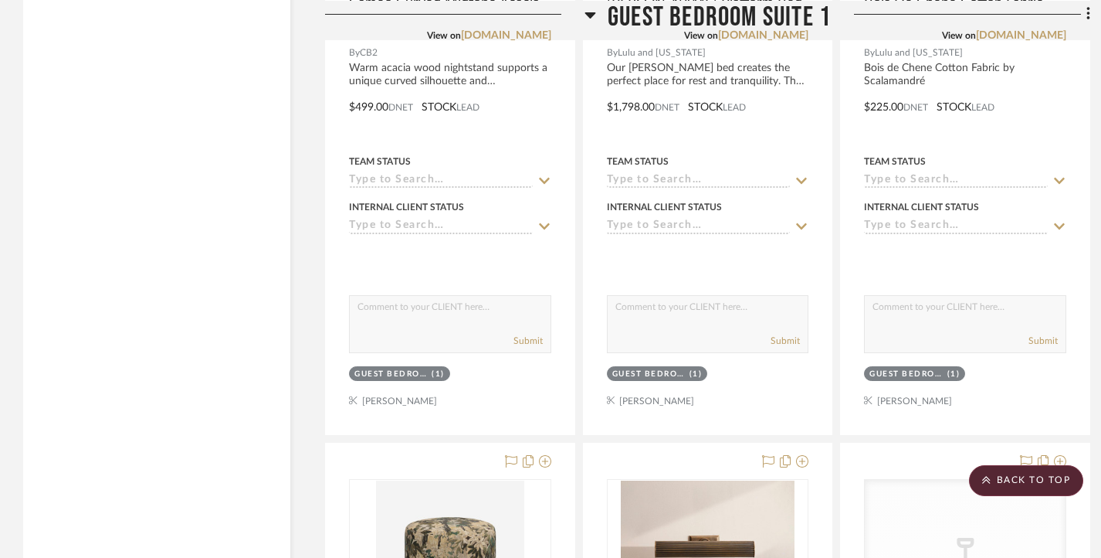
click at [583, 12] on div at bounding box center [454, 19] width 259 height 39
click at [590, 15] on icon at bounding box center [590, 15] width 11 height 6
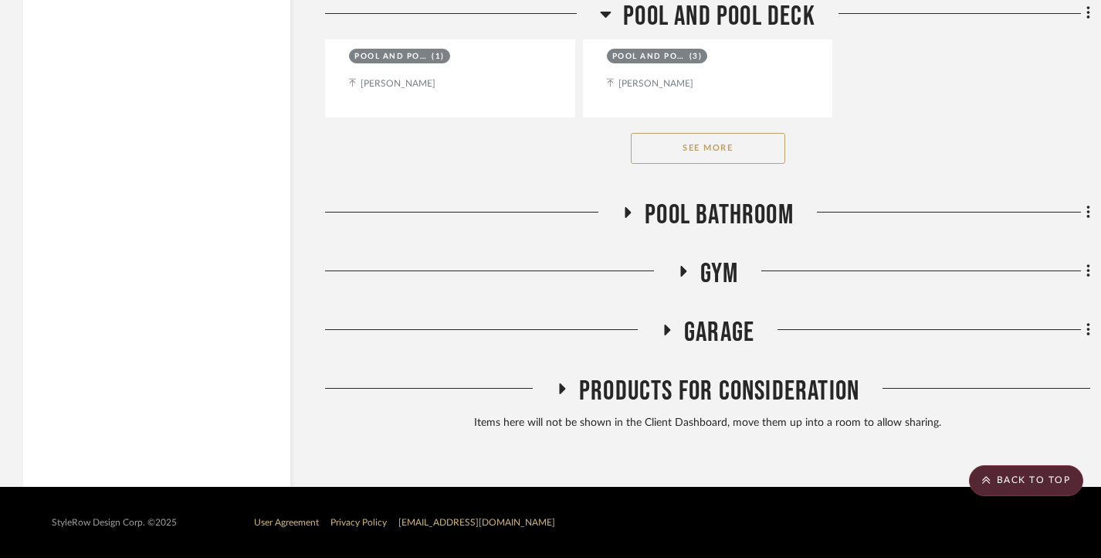
scroll to position [16832, 0]
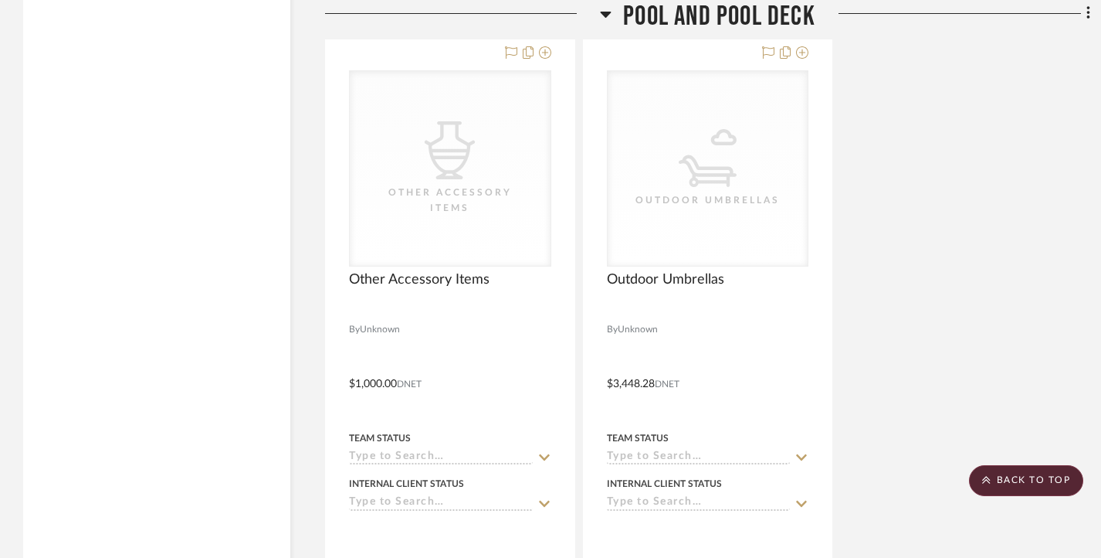
click at [602, 14] on icon at bounding box center [606, 14] width 12 height 19
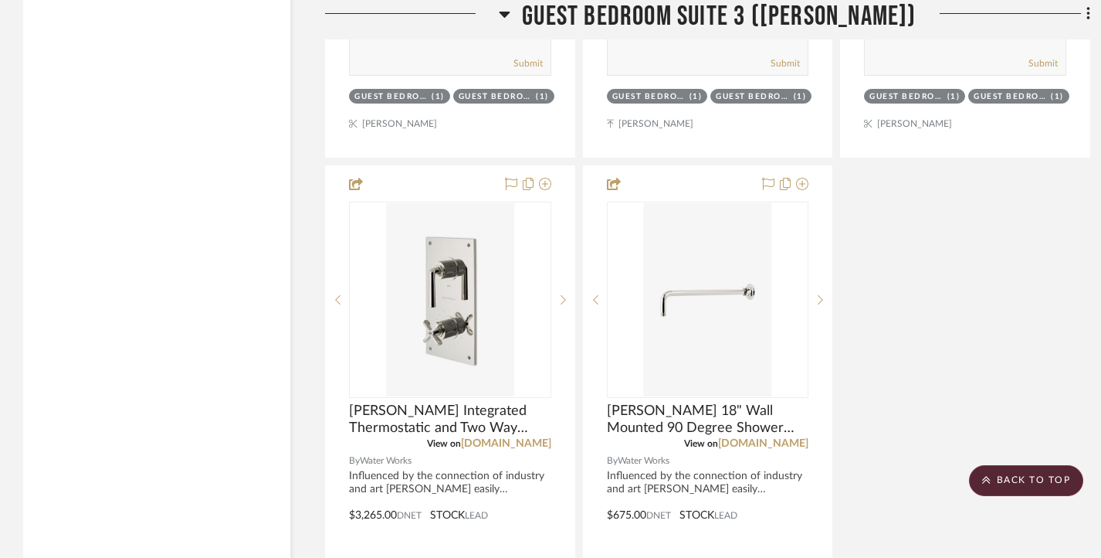
click at [510, 14] on icon at bounding box center [505, 15] width 11 height 6
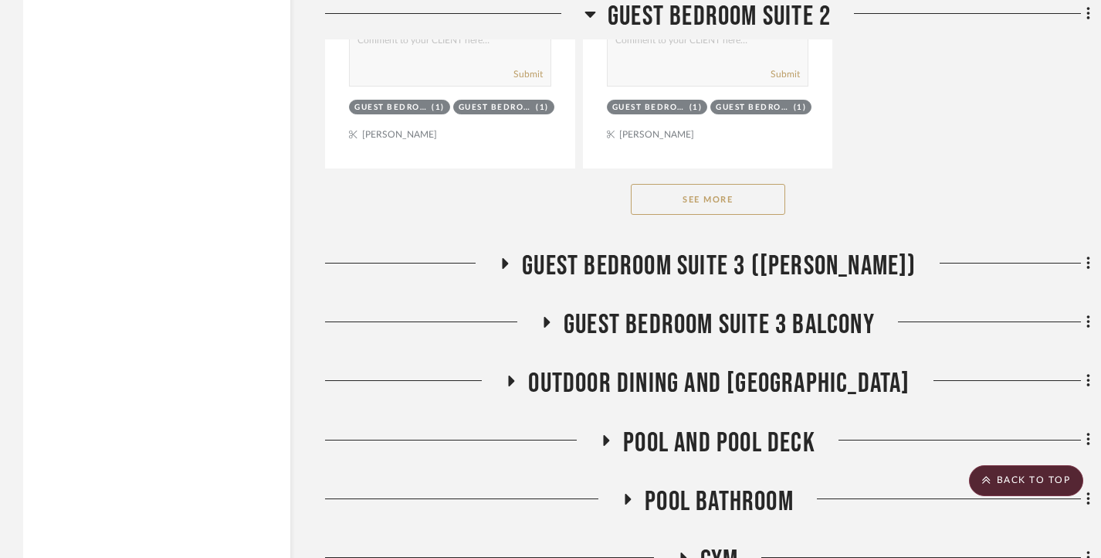
click at [591, 14] on icon at bounding box center [590, 15] width 11 height 6
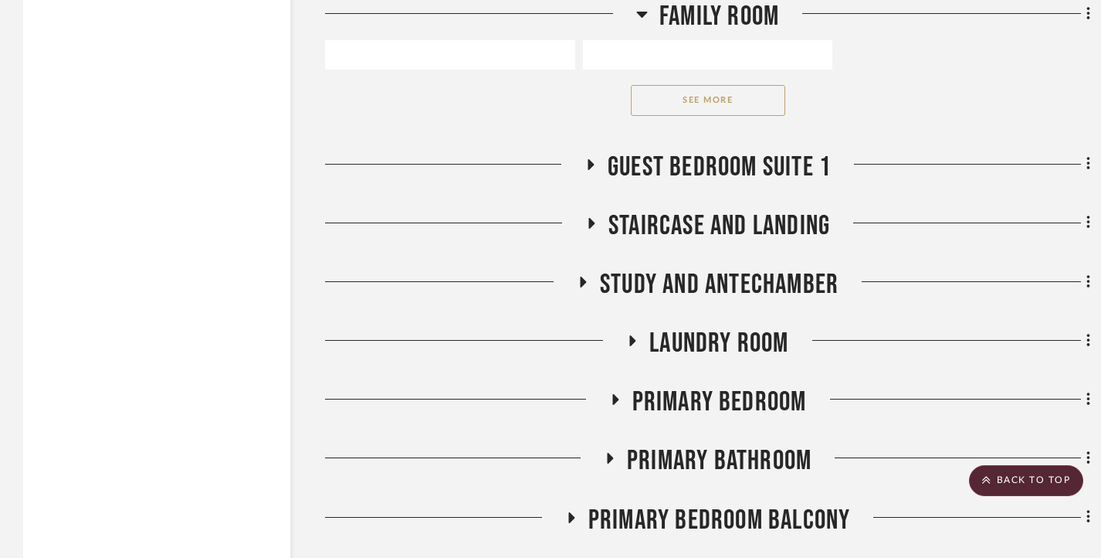
scroll to position [9659, 0]
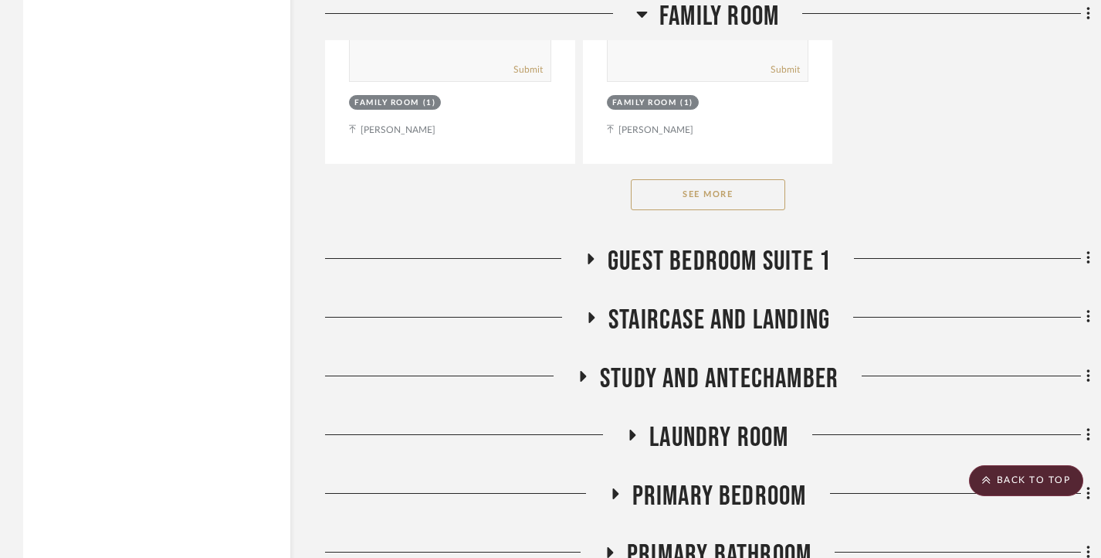
click at [646, 10] on icon at bounding box center [642, 14] width 12 height 19
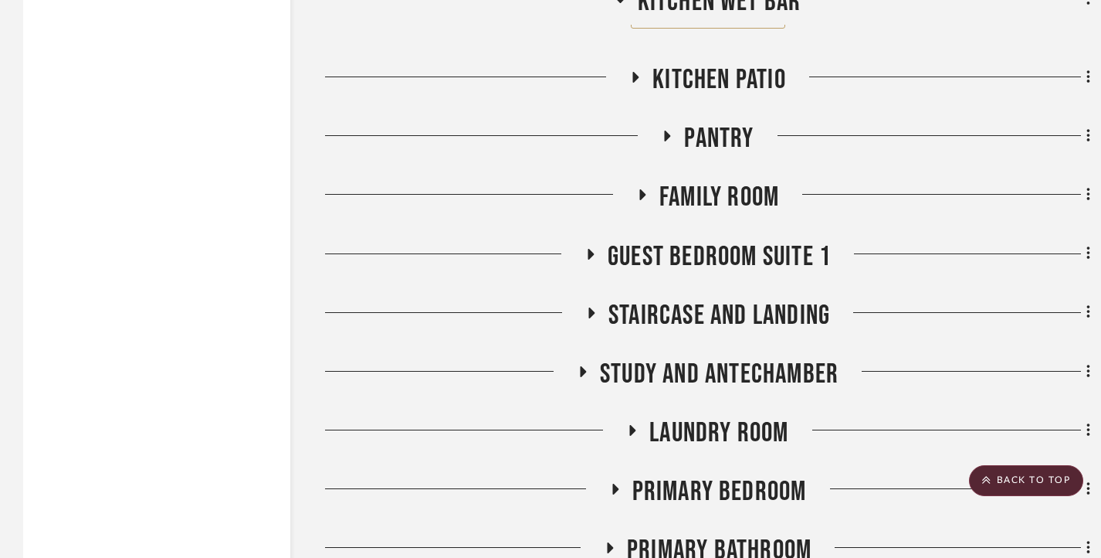
scroll to position [7514, 0]
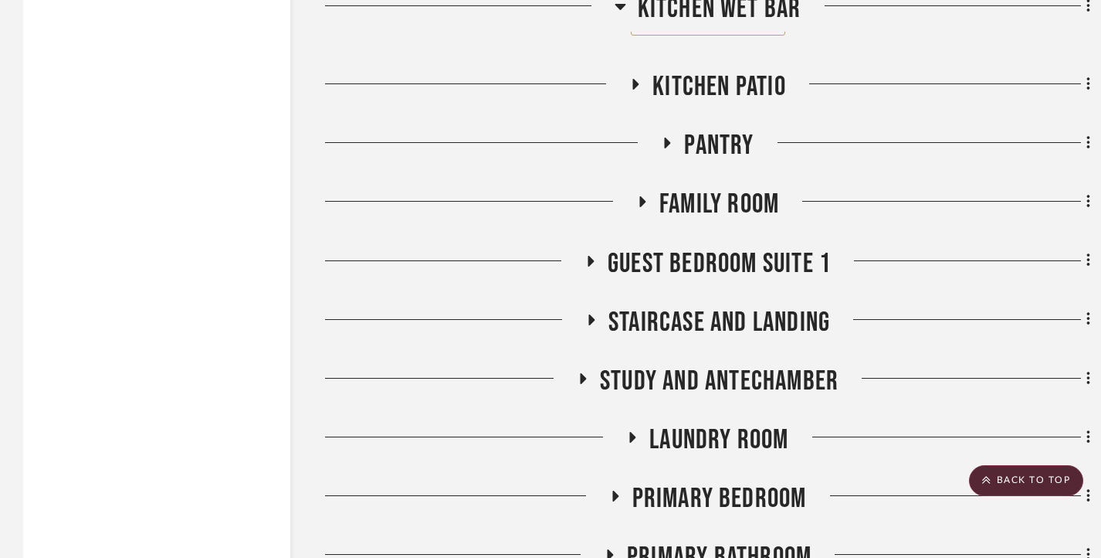
click at [641, 208] on icon at bounding box center [641, 202] width 19 height 12
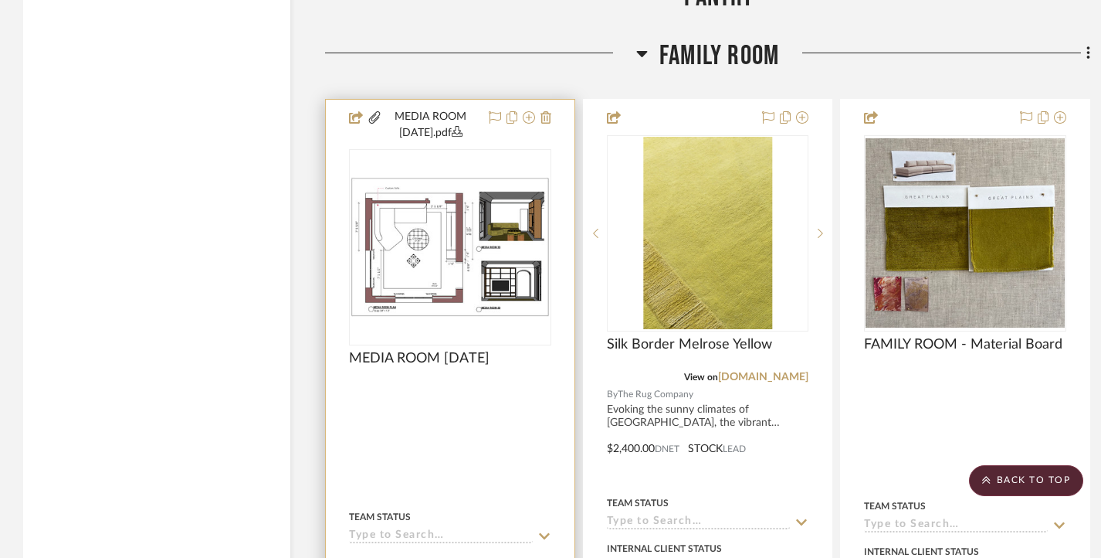
scroll to position [7669, 0]
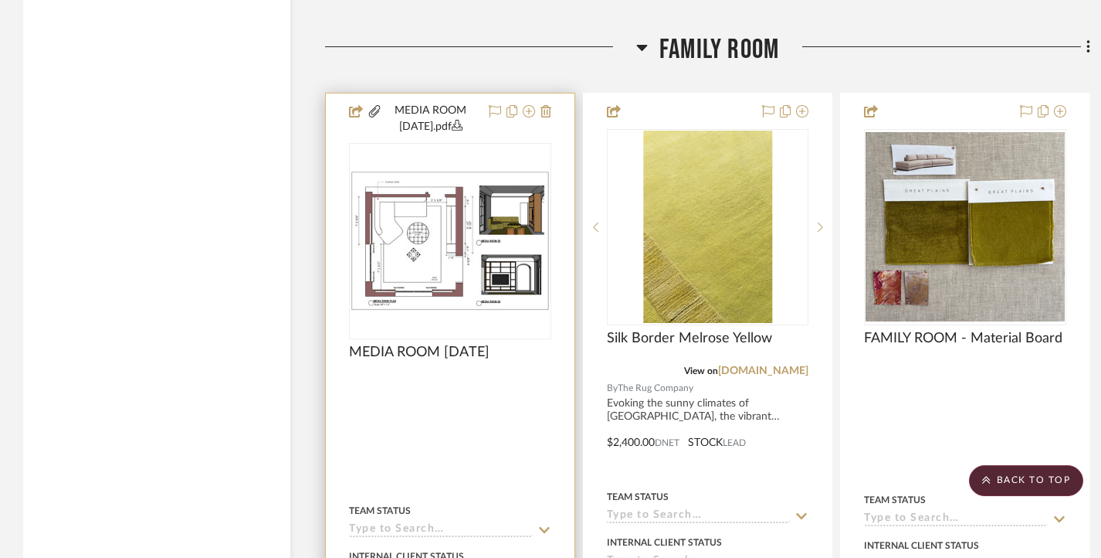
click at [456, 181] on div "0" at bounding box center [450, 241] width 201 height 195
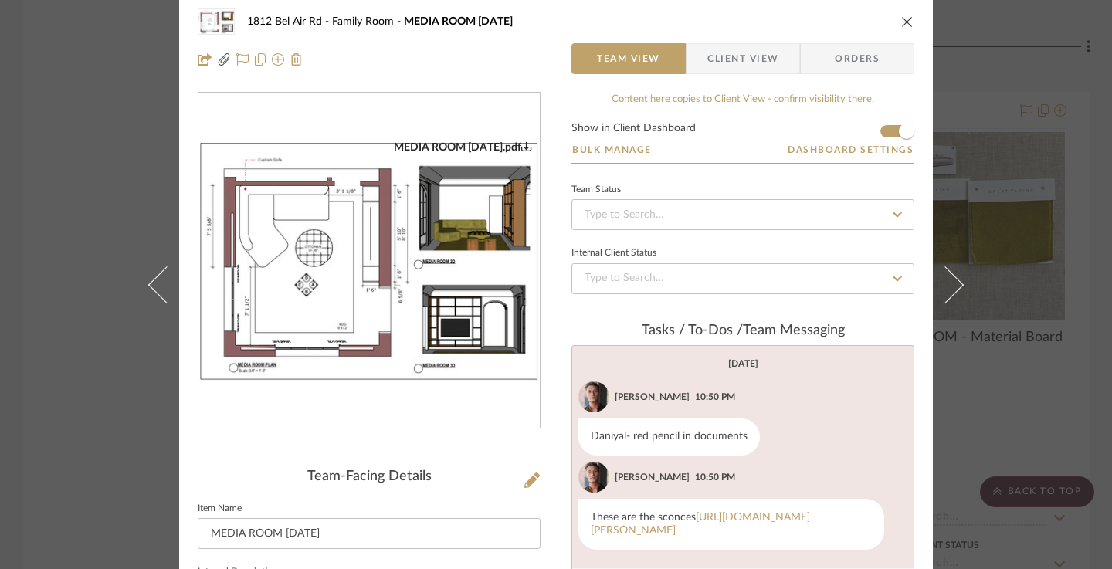
scroll to position [0, 0]
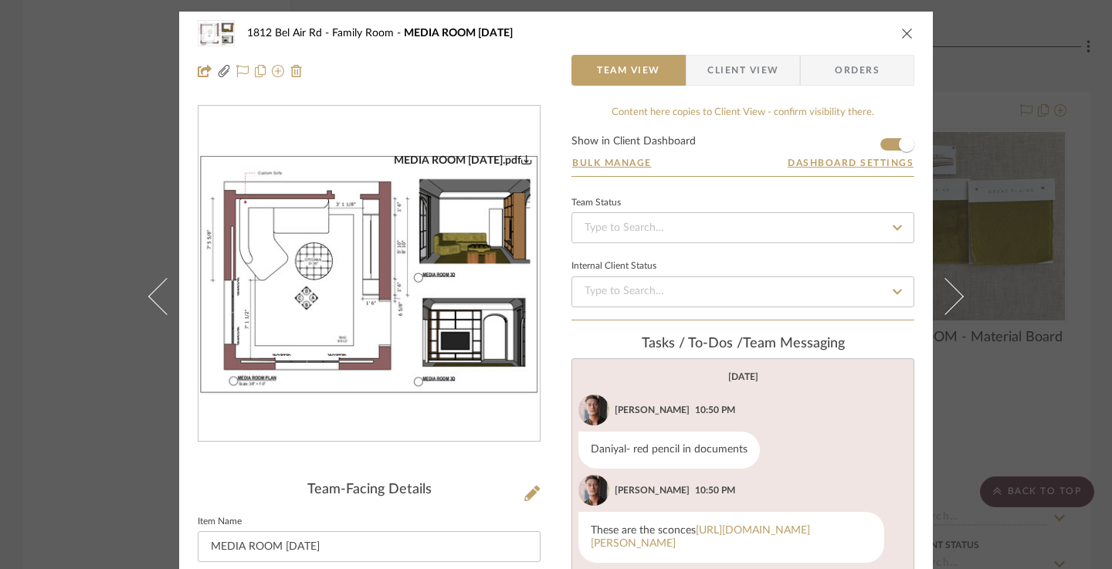
click at [114, 199] on div "1812 Bel Air Rd Family Room MEDIA ROOM [DATE] Team View Client View Orders MEDI…" at bounding box center [556, 284] width 1112 height 569
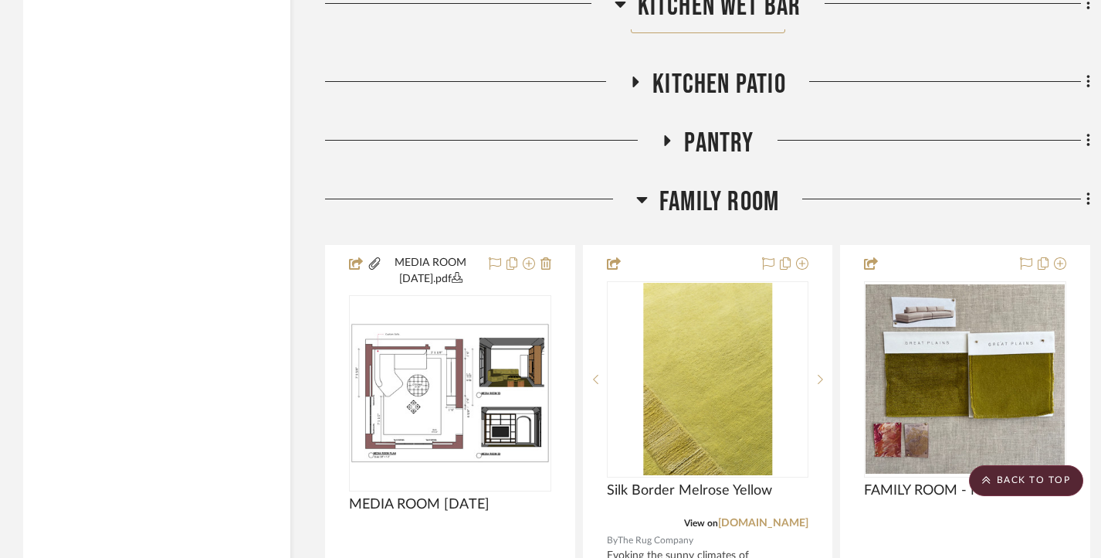
scroll to position [7514, 0]
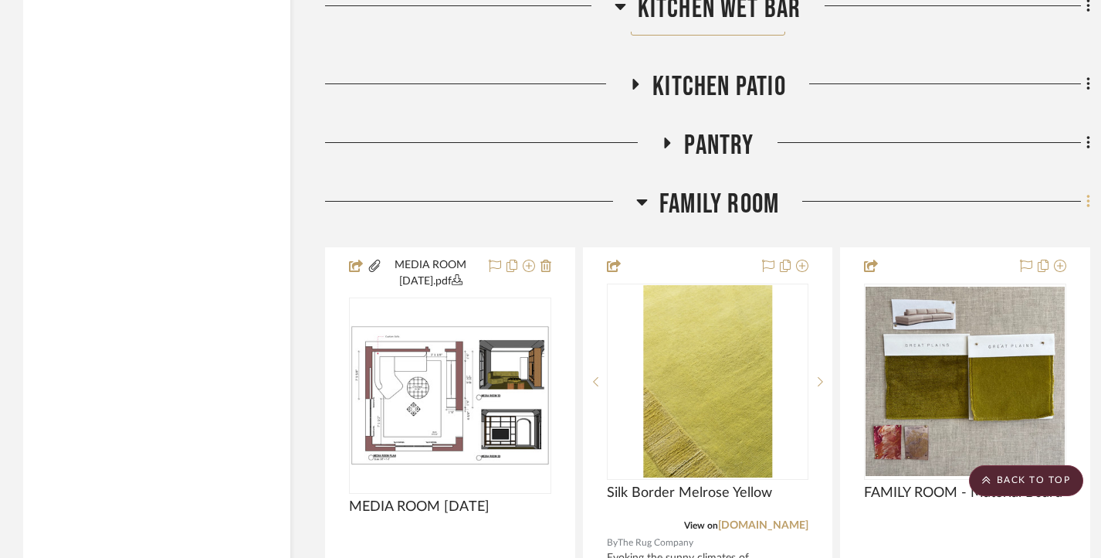
click at [1085, 215] on fa-icon at bounding box center [1086, 202] width 10 height 25
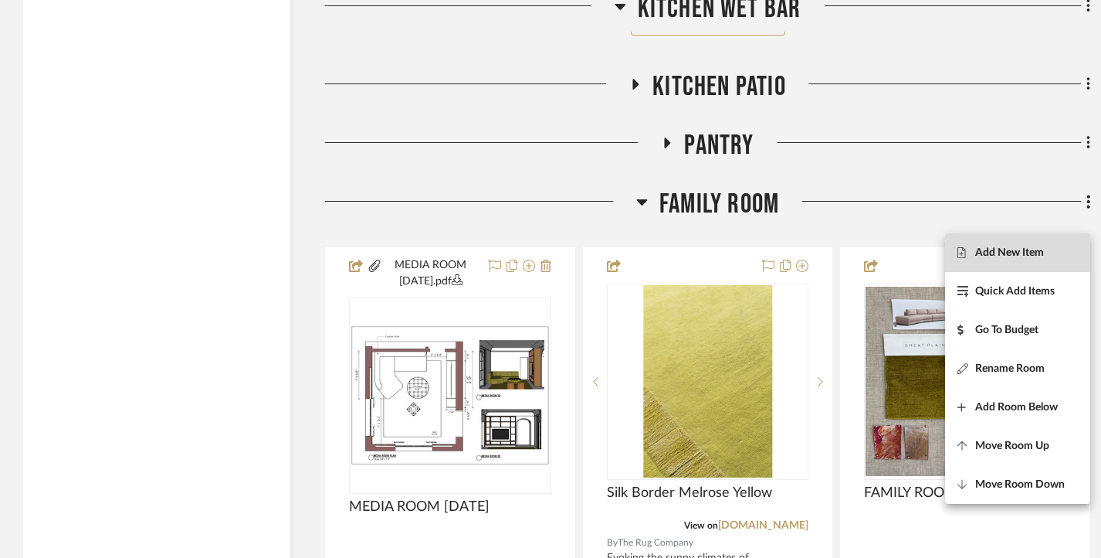
click at [1001, 253] on span "Add New Item" at bounding box center [1009, 252] width 69 height 13
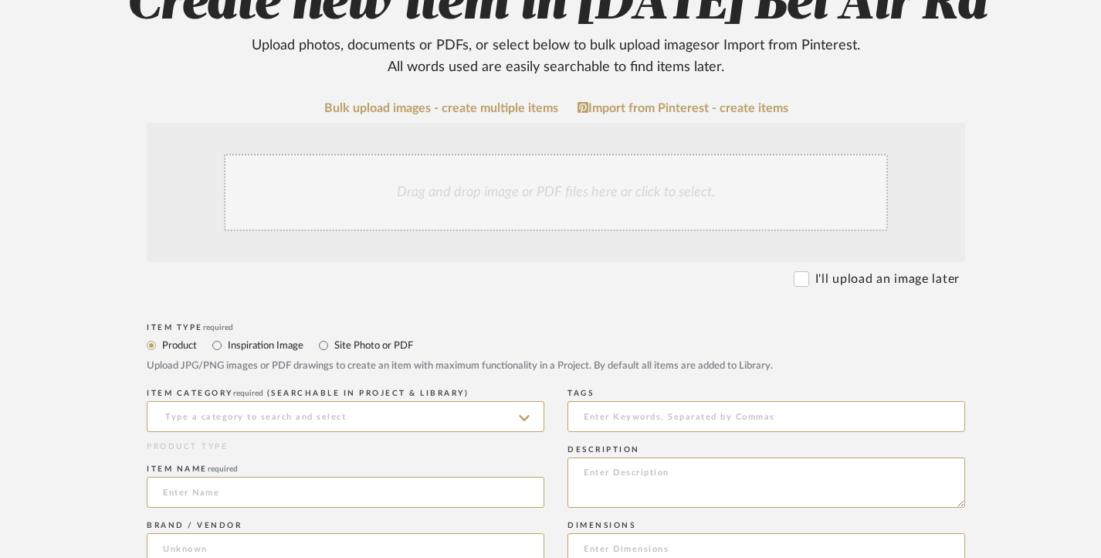
scroll to position [232, 0]
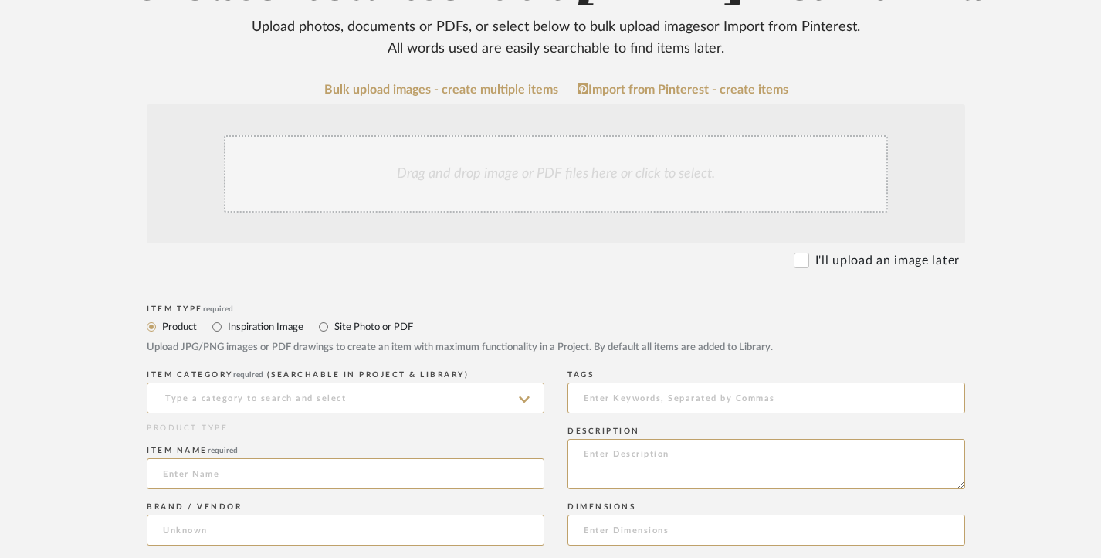
click at [352, 324] on label "Site Photo or PDF" at bounding box center [373, 326] width 80 height 17
click at [333, 324] on input "Site Photo or PDF" at bounding box center [323, 326] width 19 height 19
radio input "true"
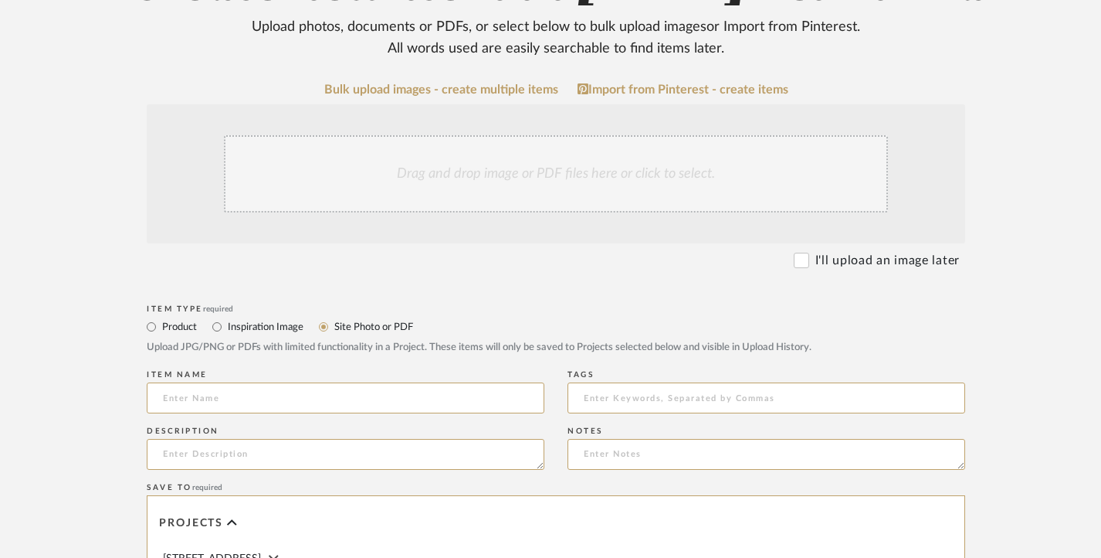
click at [468, 163] on div "Drag and drop image or PDF files here or click to select." at bounding box center [556, 173] width 664 height 77
click at [412, 190] on div "Drag and drop image or PDF files here or click to select." at bounding box center [556, 173] width 664 height 77
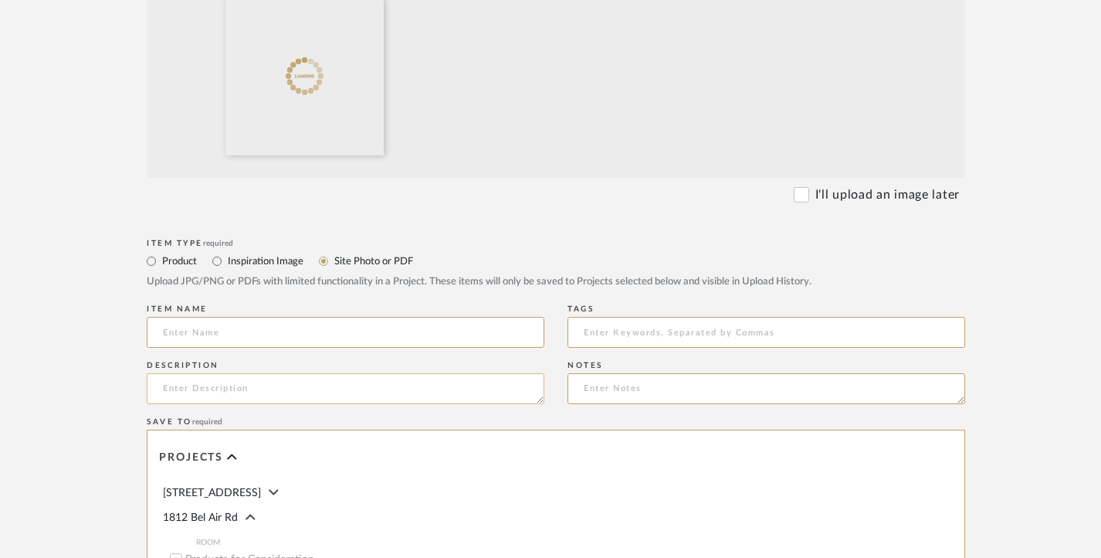
scroll to position [463, 0]
click at [317, 332] on input at bounding box center [346, 330] width 398 height 31
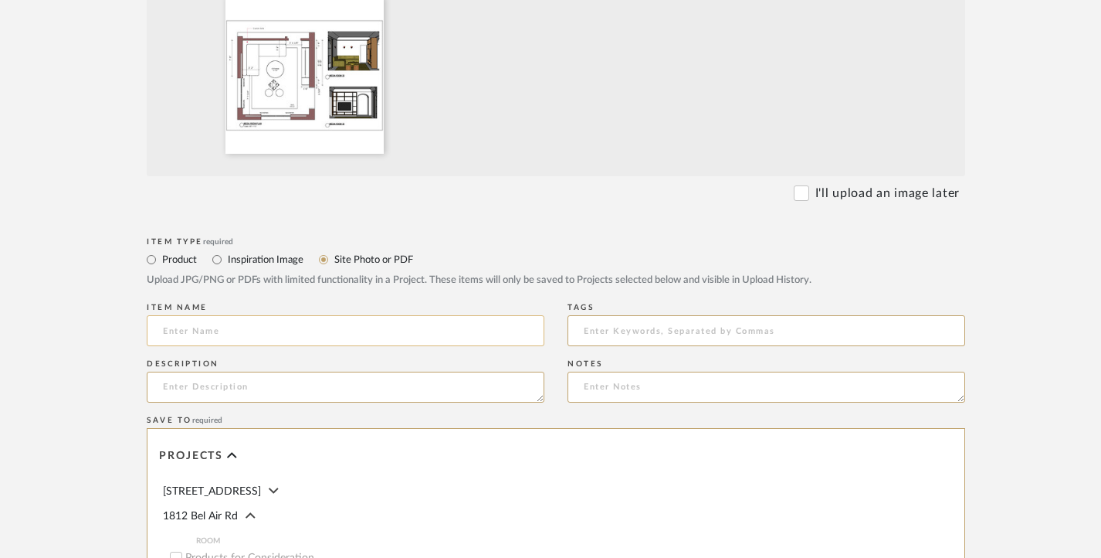
click at [319, 337] on input at bounding box center [346, 330] width 398 height 31
paste input "MEDIA ROOM [DATE]"
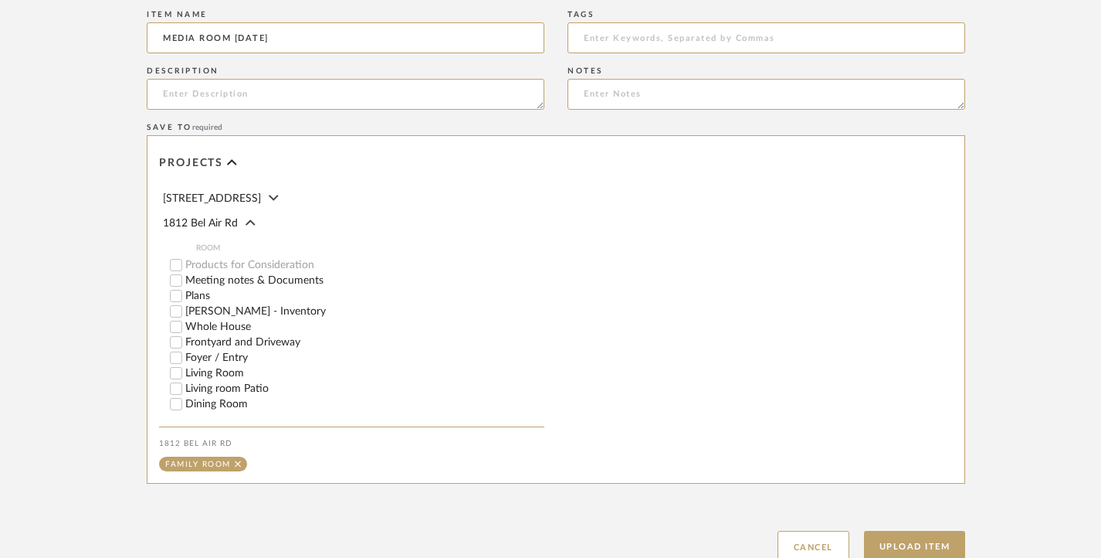
scroll to position [872, 0]
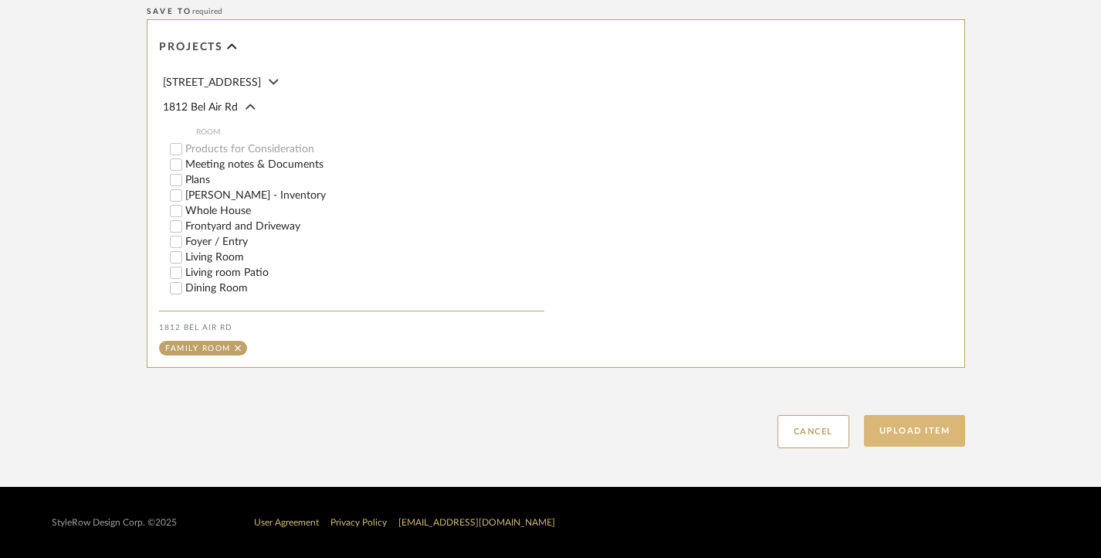
type input "MEDIA ROOM [DATE]"
click at [923, 429] on button "Upload Item" at bounding box center [915, 431] width 102 height 32
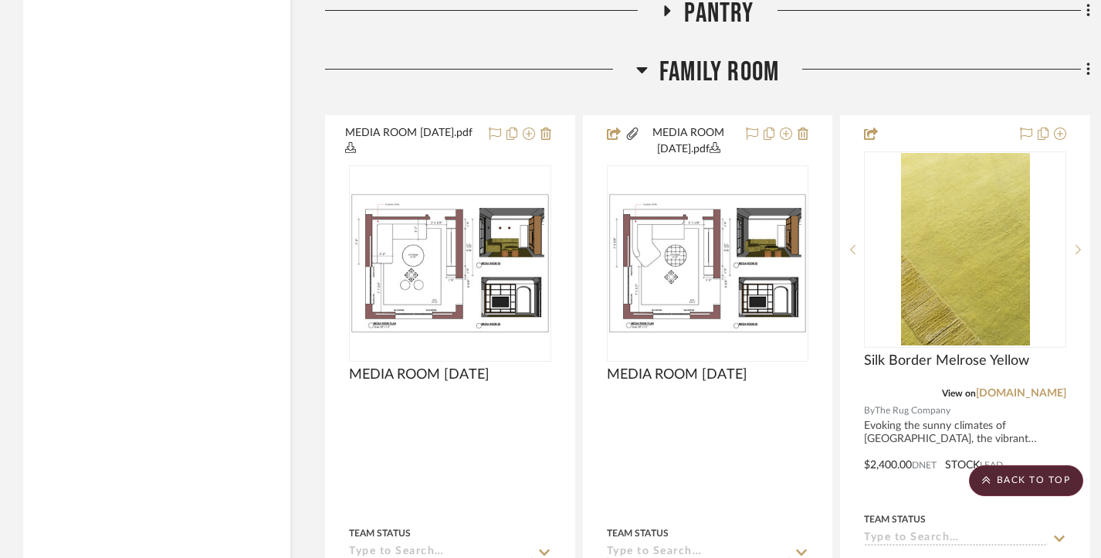
scroll to position [5497, 0]
